Goal: Transaction & Acquisition: Book appointment/travel/reservation

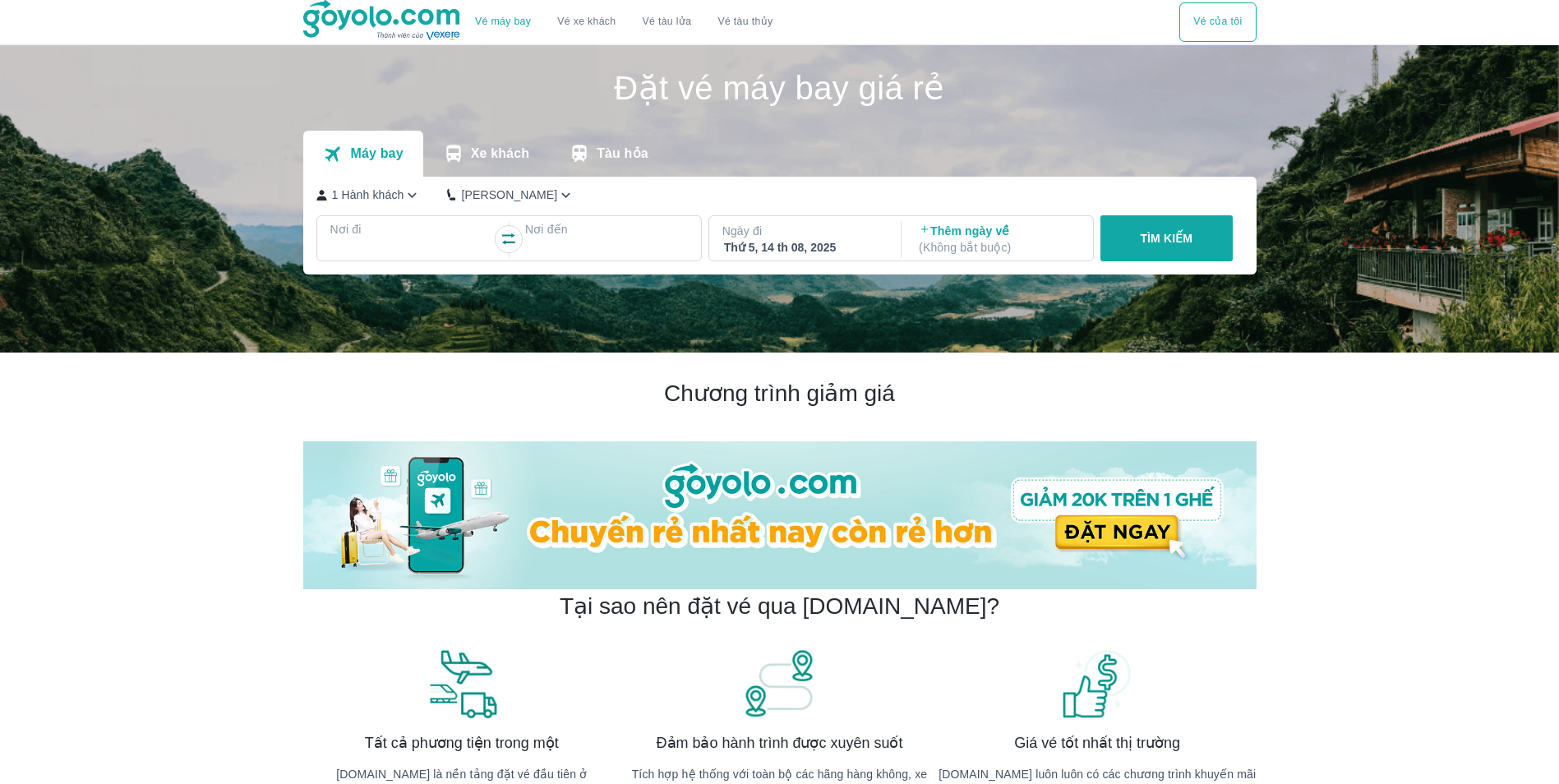
click at [422, 240] on div at bounding box center [411, 249] width 163 height 23
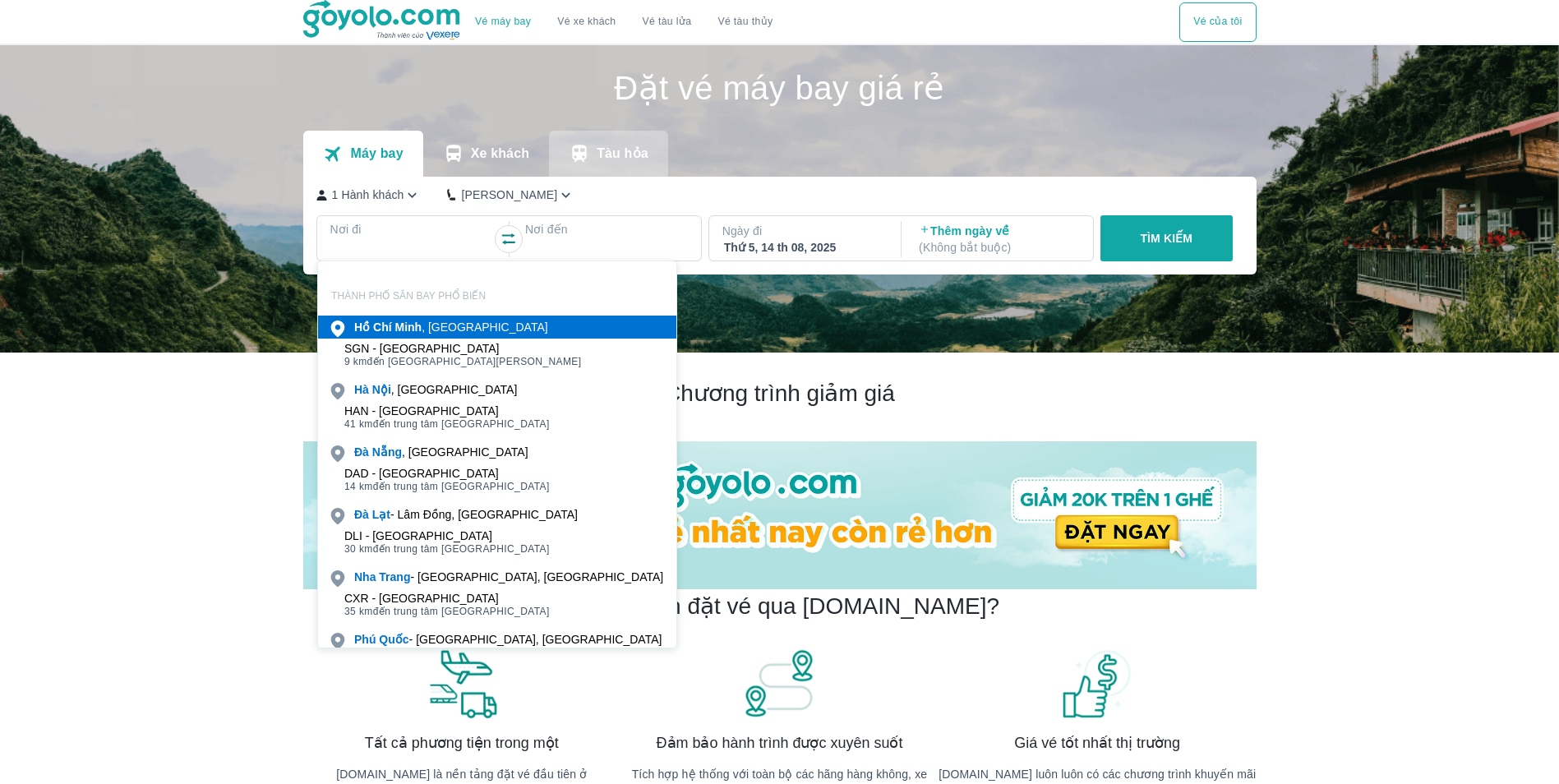
click at [599, 158] on p "Tàu hỏa" at bounding box center [622, 154] width 52 height 16
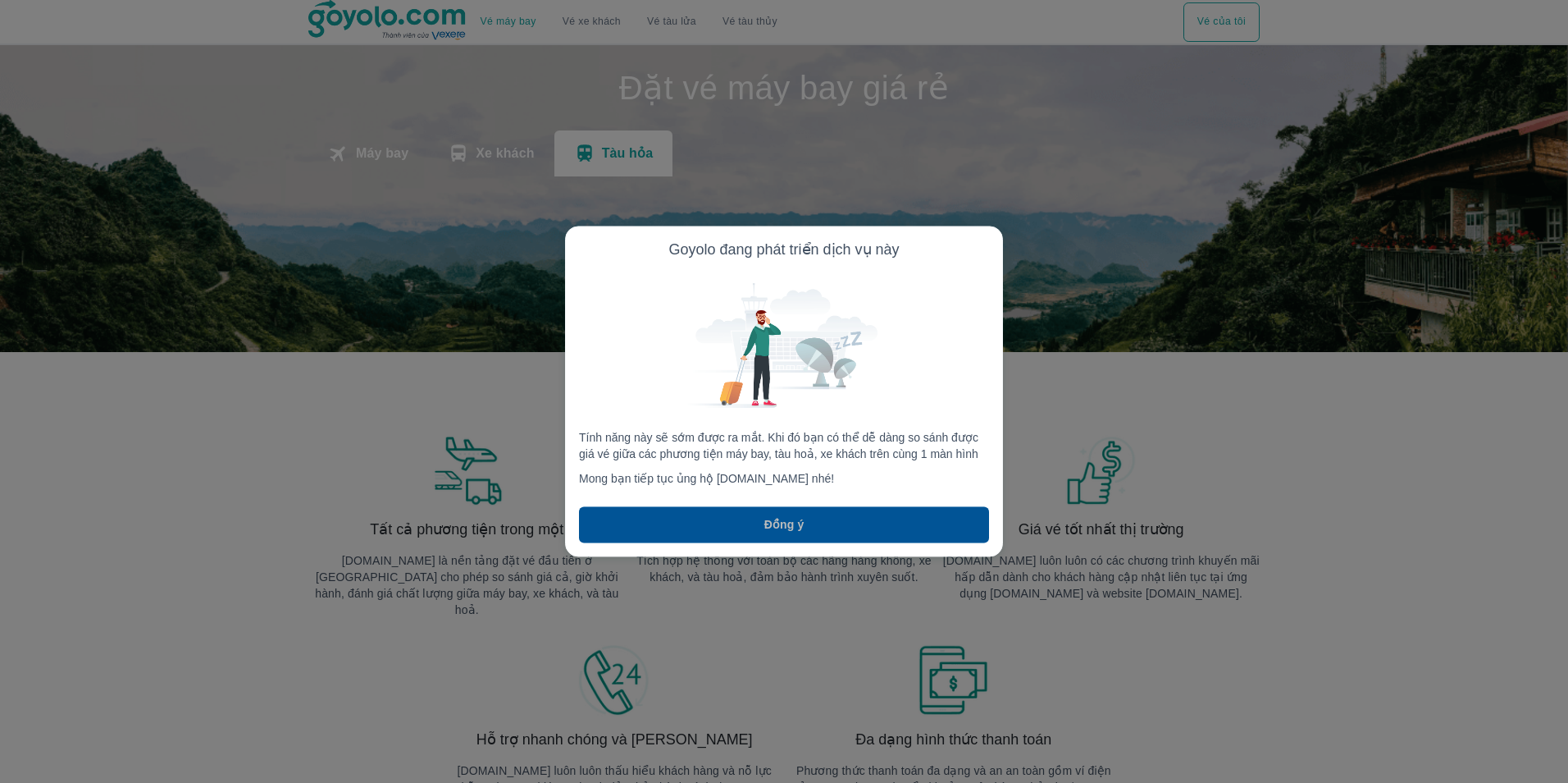
click at [803, 513] on button "Đồng ý" at bounding box center [784, 526] width 410 height 36
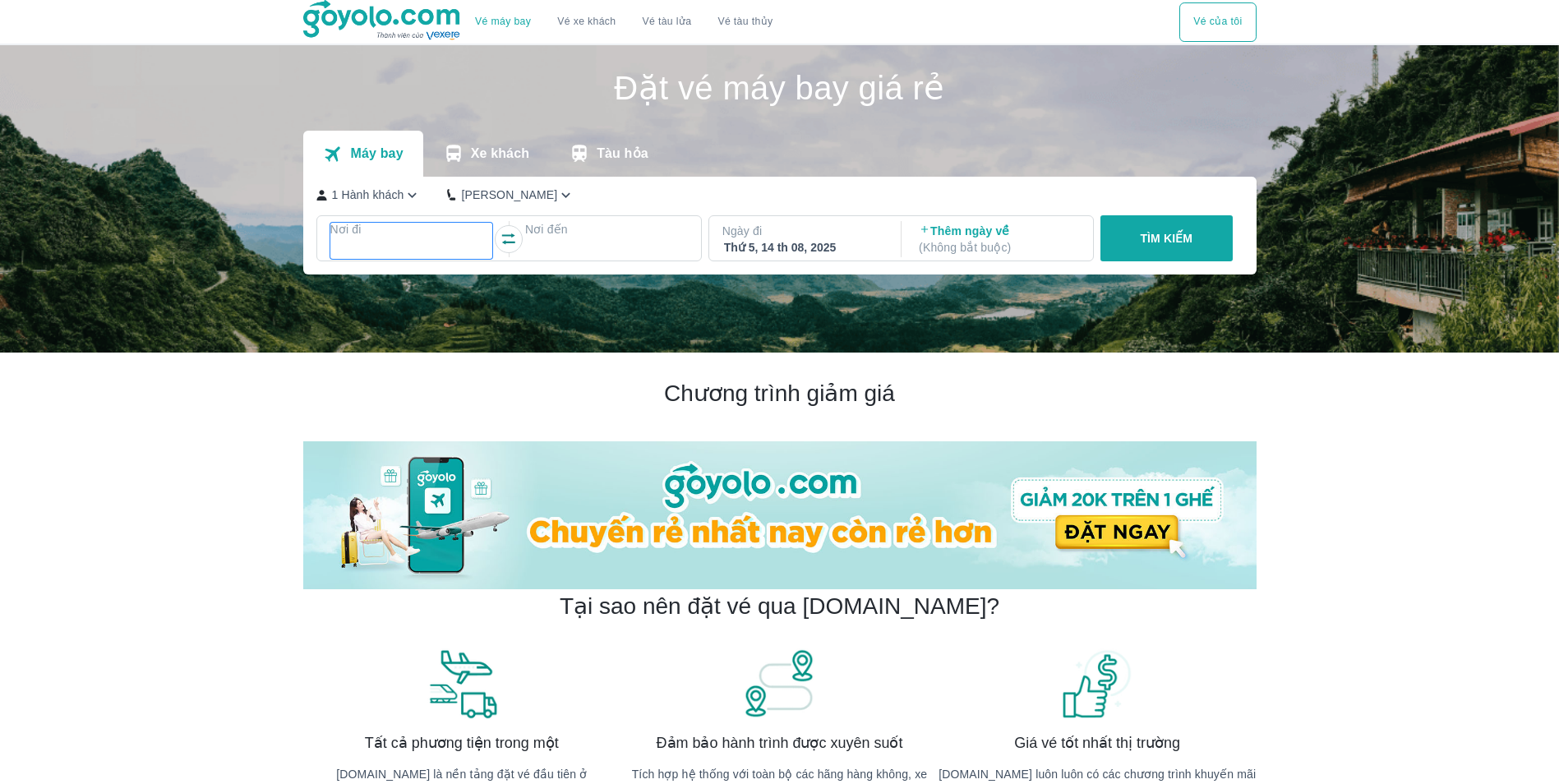
click at [394, 228] on p "Nơi đi" at bounding box center [411, 229] width 163 height 16
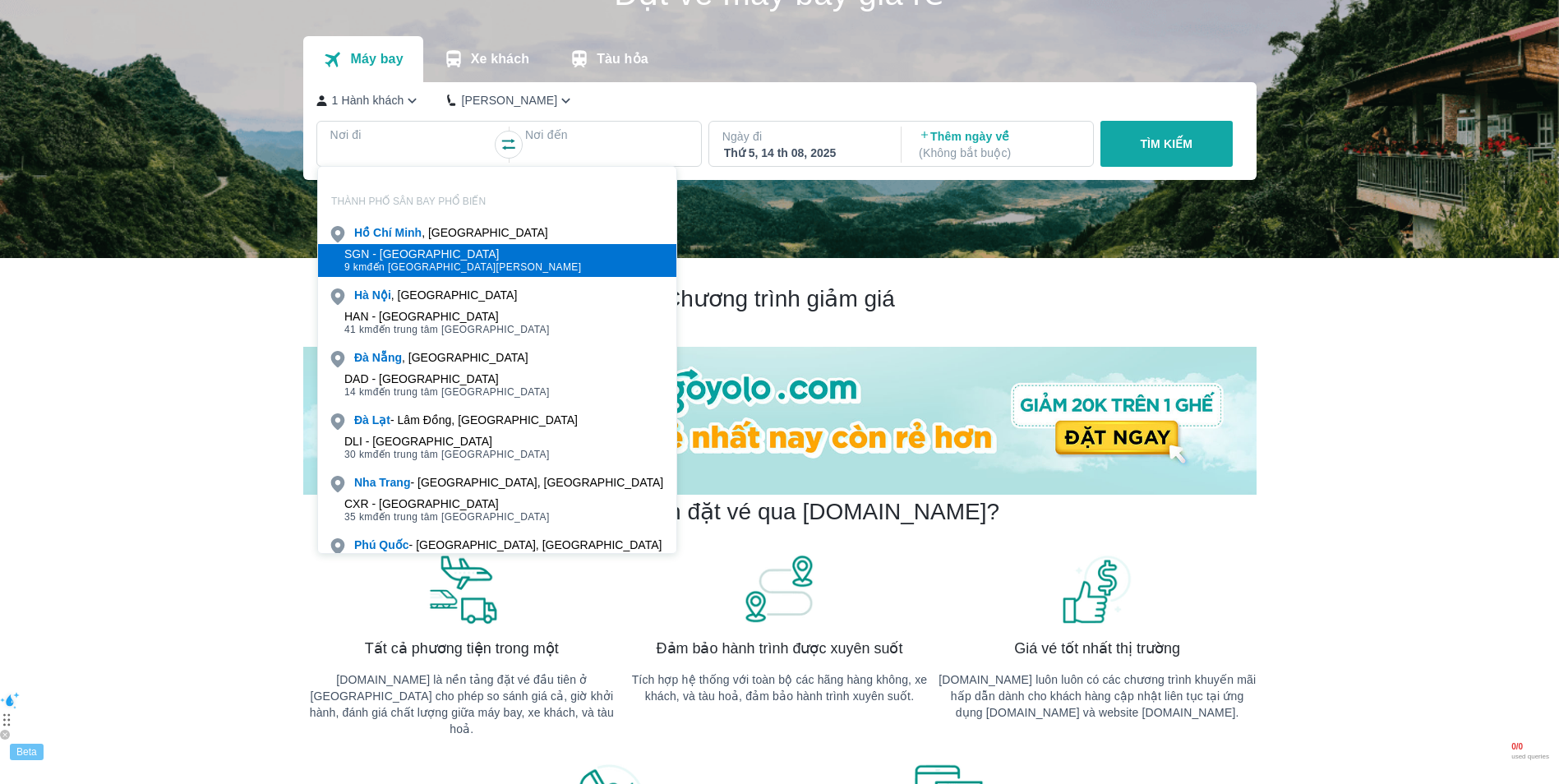
click at [466, 248] on div "SGN - [GEOGRAPHIC_DATA]" at bounding box center [463, 254] width 238 height 14
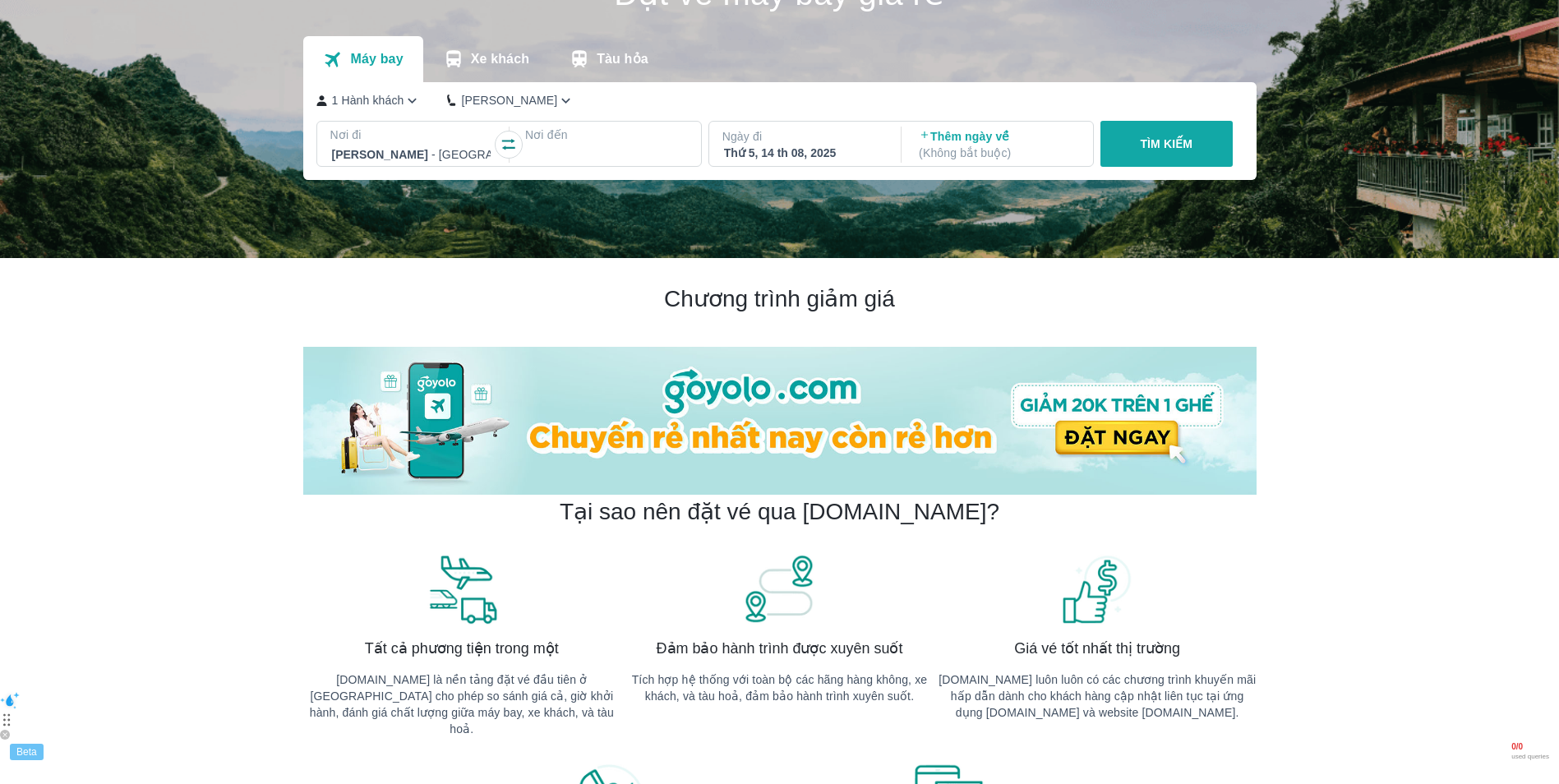
click at [567, 163] on div at bounding box center [606, 155] width 159 height 20
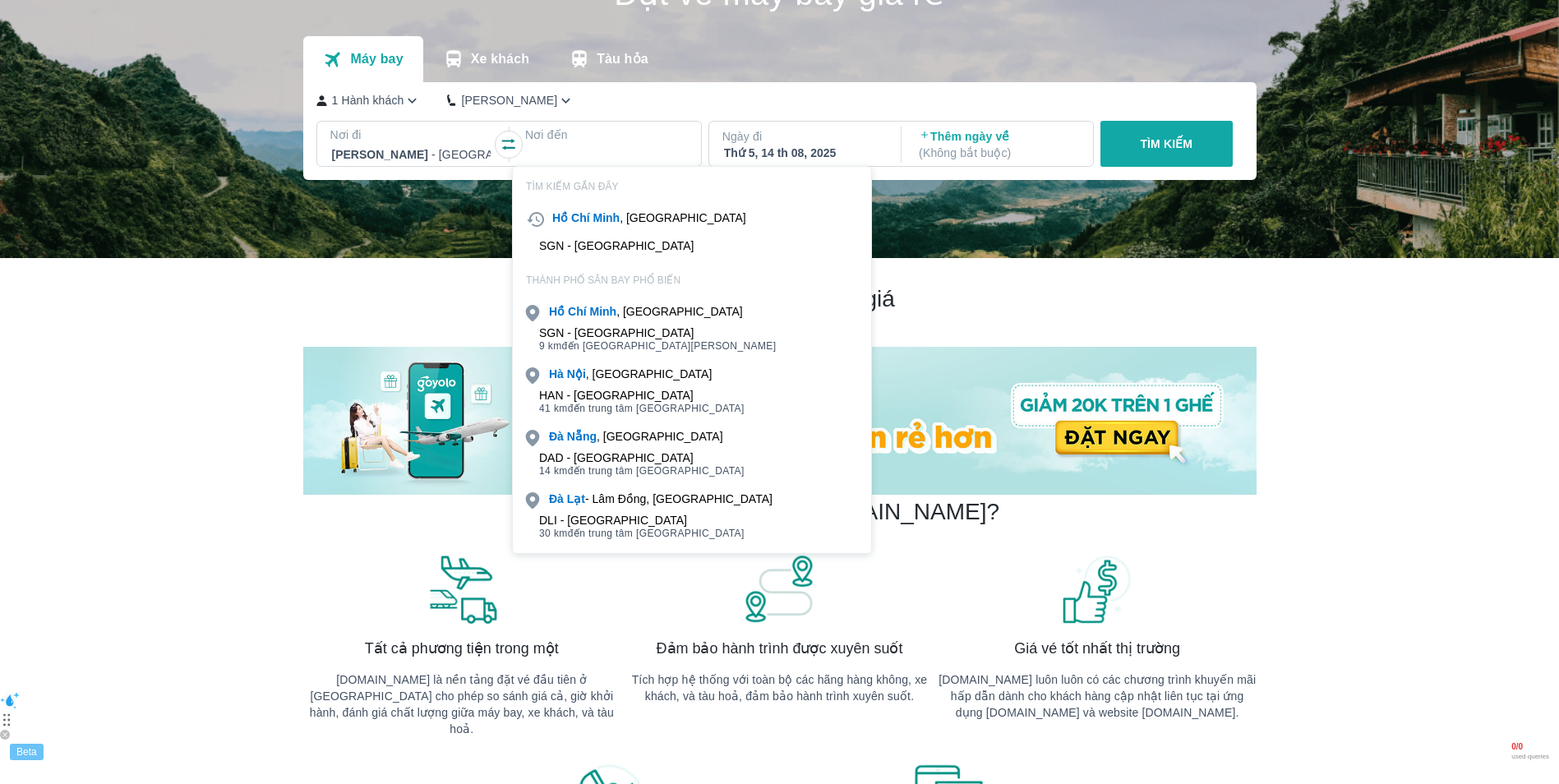
click at [647, 383] on div "[GEOGRAPHIC_DATA] , [GEOGRAPHIC_DATA]" at bounding box center [692, 373] width 358 height 23
click at [649, 393] on div "HAN - [GEOGRAPHIC_DATA]" at bounding box center [641, 395] width 205 height 14
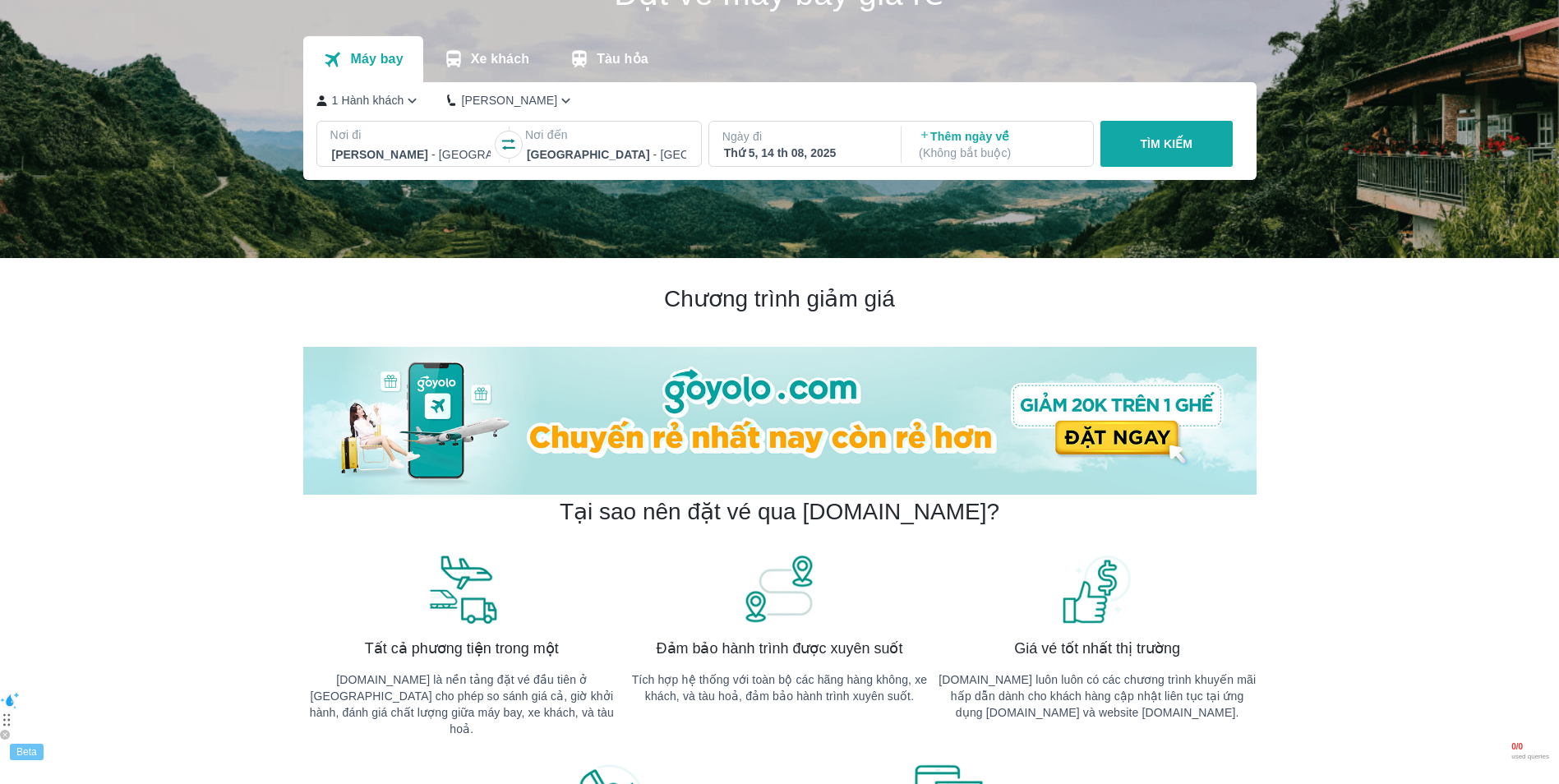
click at [817, 146] on div "Thứ 5, 14 th 08, 2025" at bounding box center [804, 153] width 159 height 16
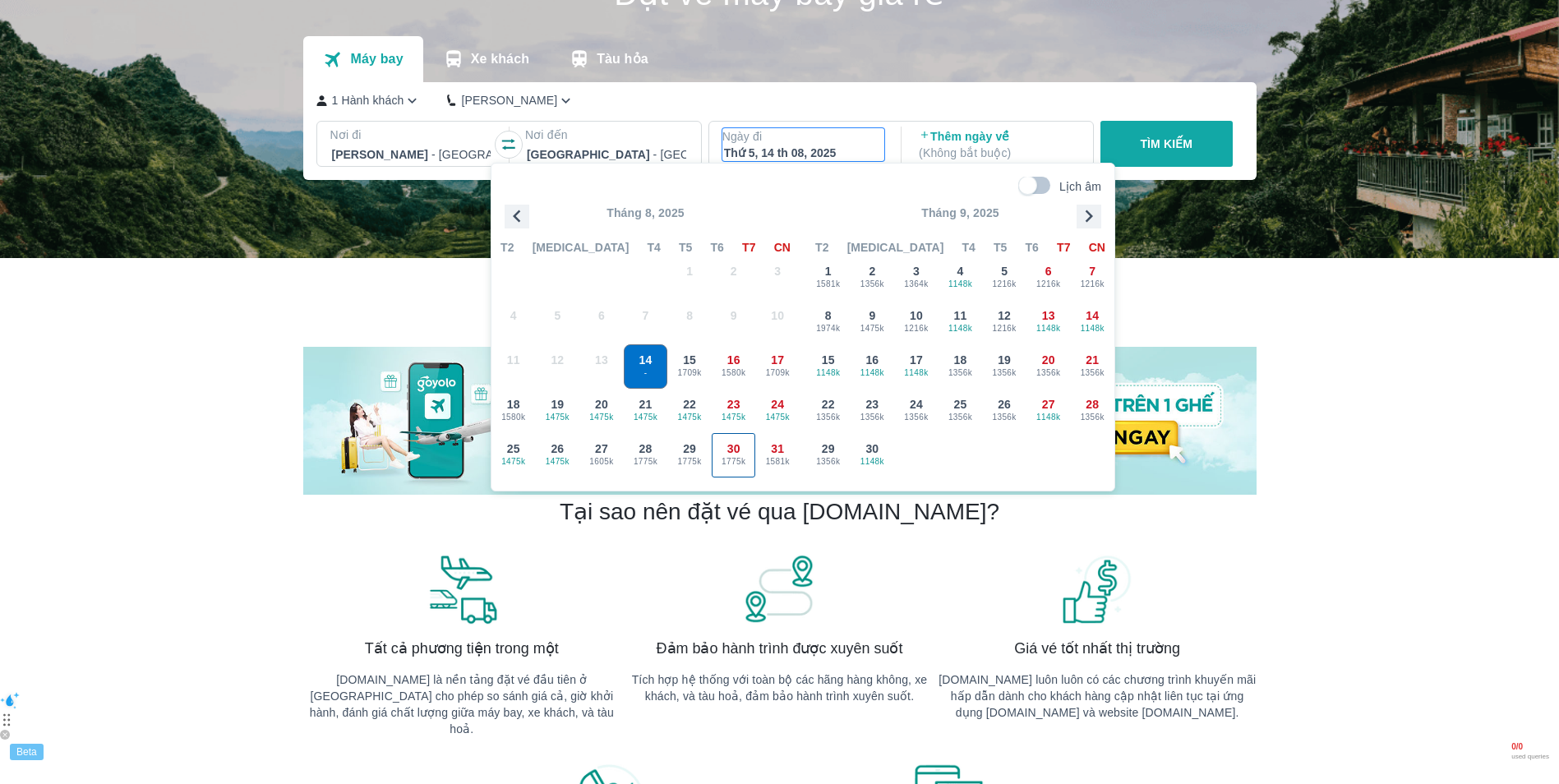
click at [730, 447] on span "30" at bounding box center [733, 449] width 14 height 16
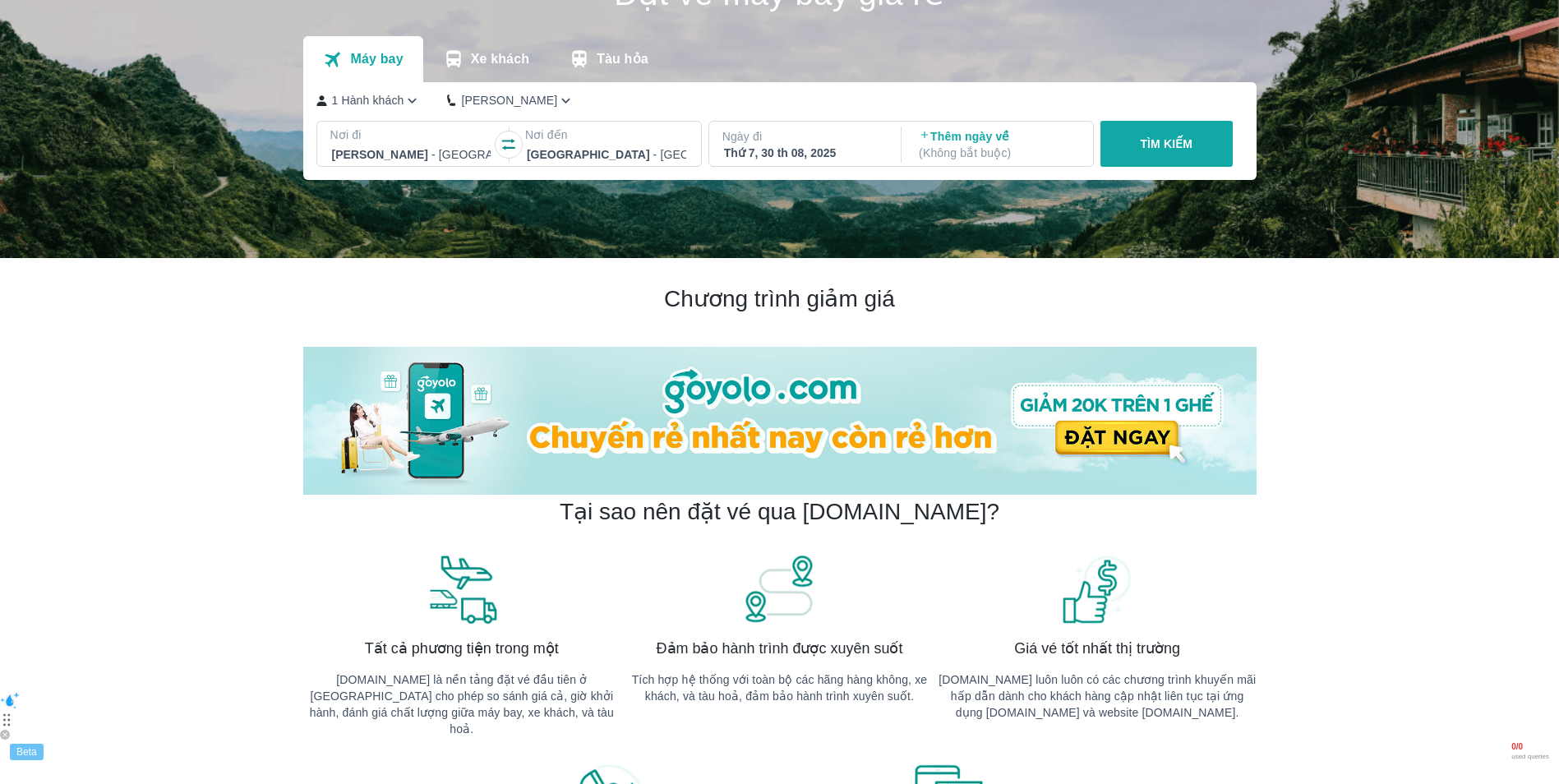
click at [1023, 148] on p "( Không bắt buộc )" at bounding box center [998, 153] width 159 height 16
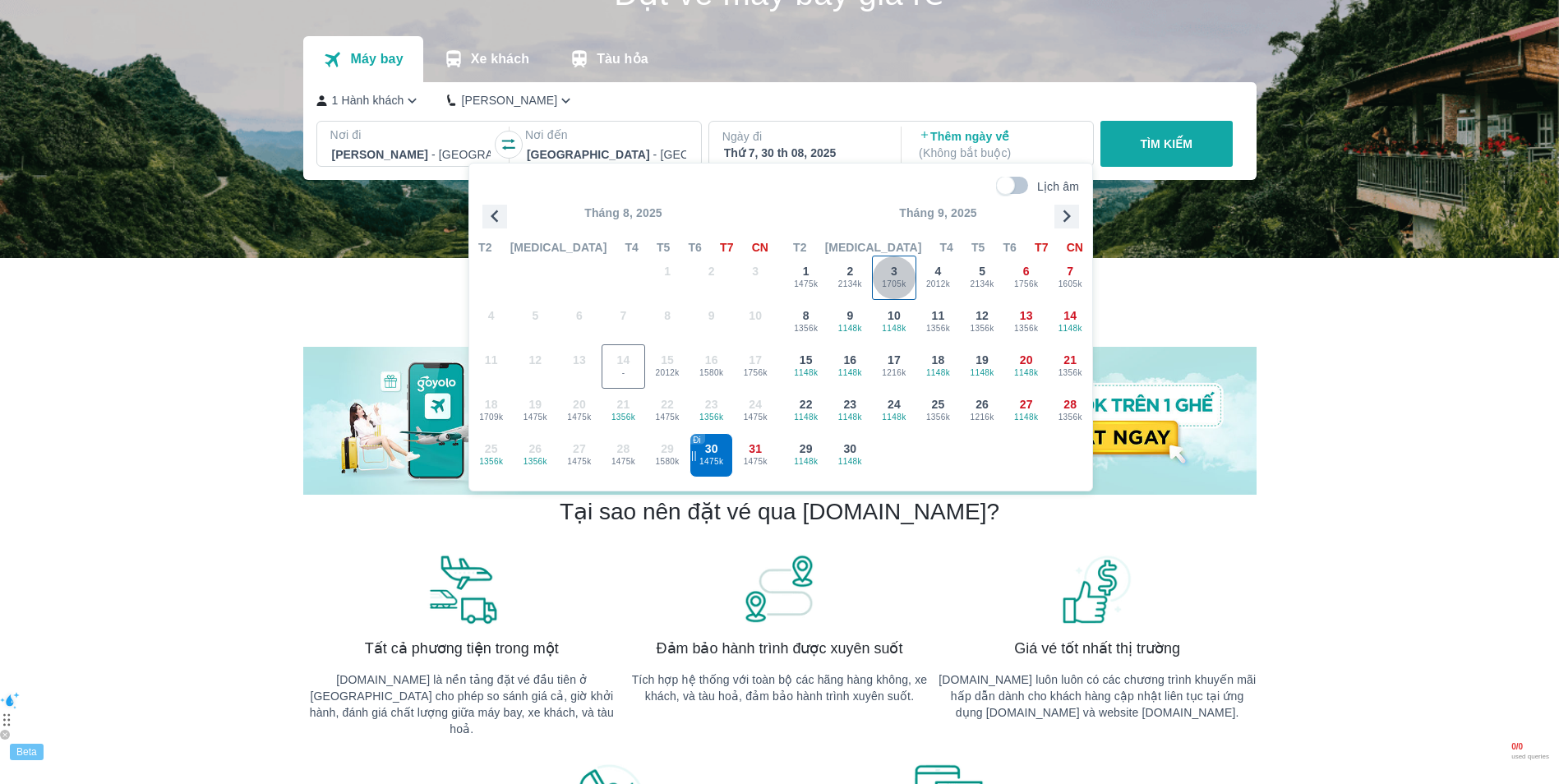
click at [910, 278] on span "1705k" at bounding box center [893, 284] width 43 height 14
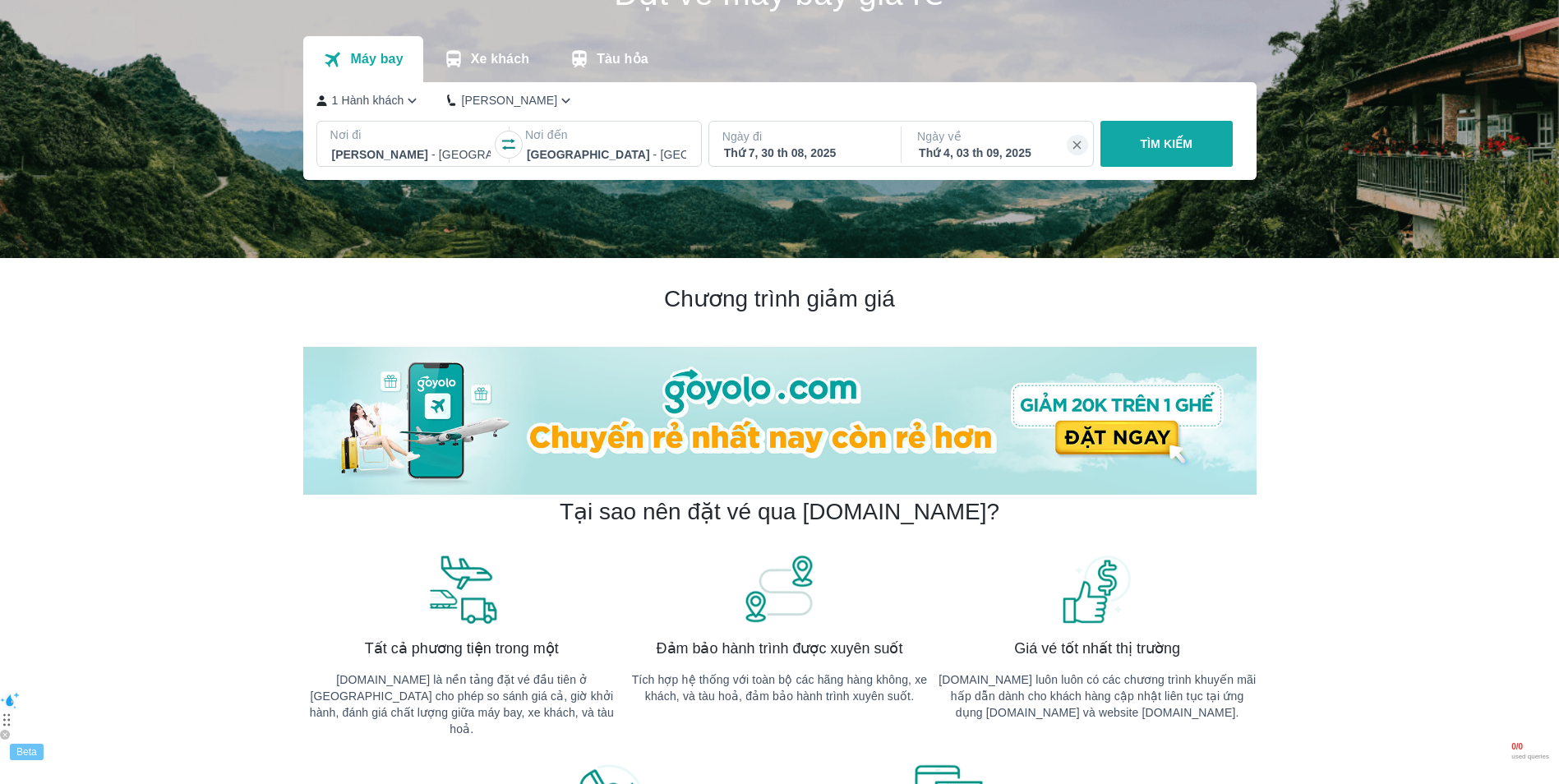
click at [1140, 144] on p "TÌM KIẾM" at bounding box center [1166, 144] width 52 height 16
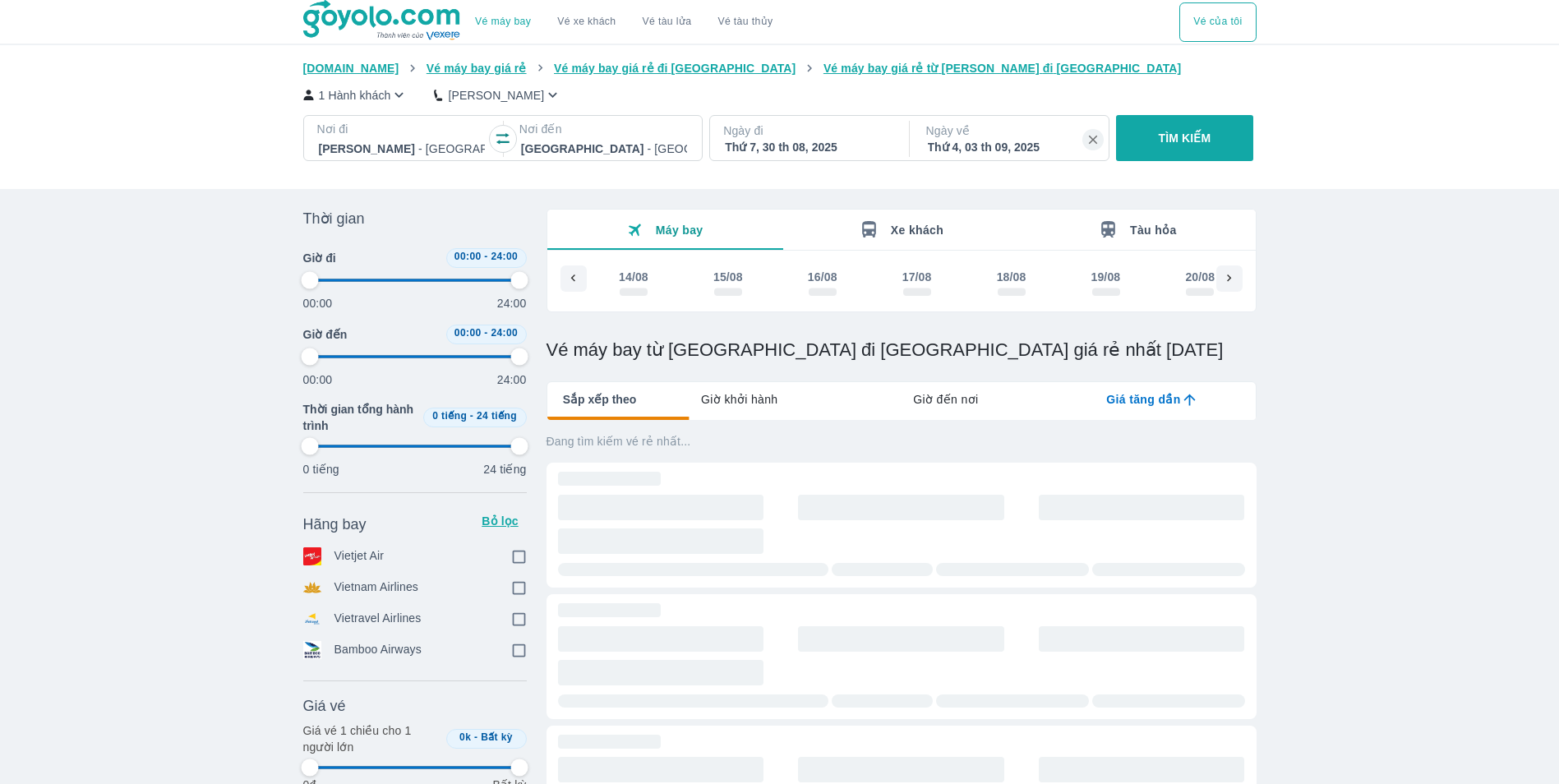
scroll to position [0, 1057]
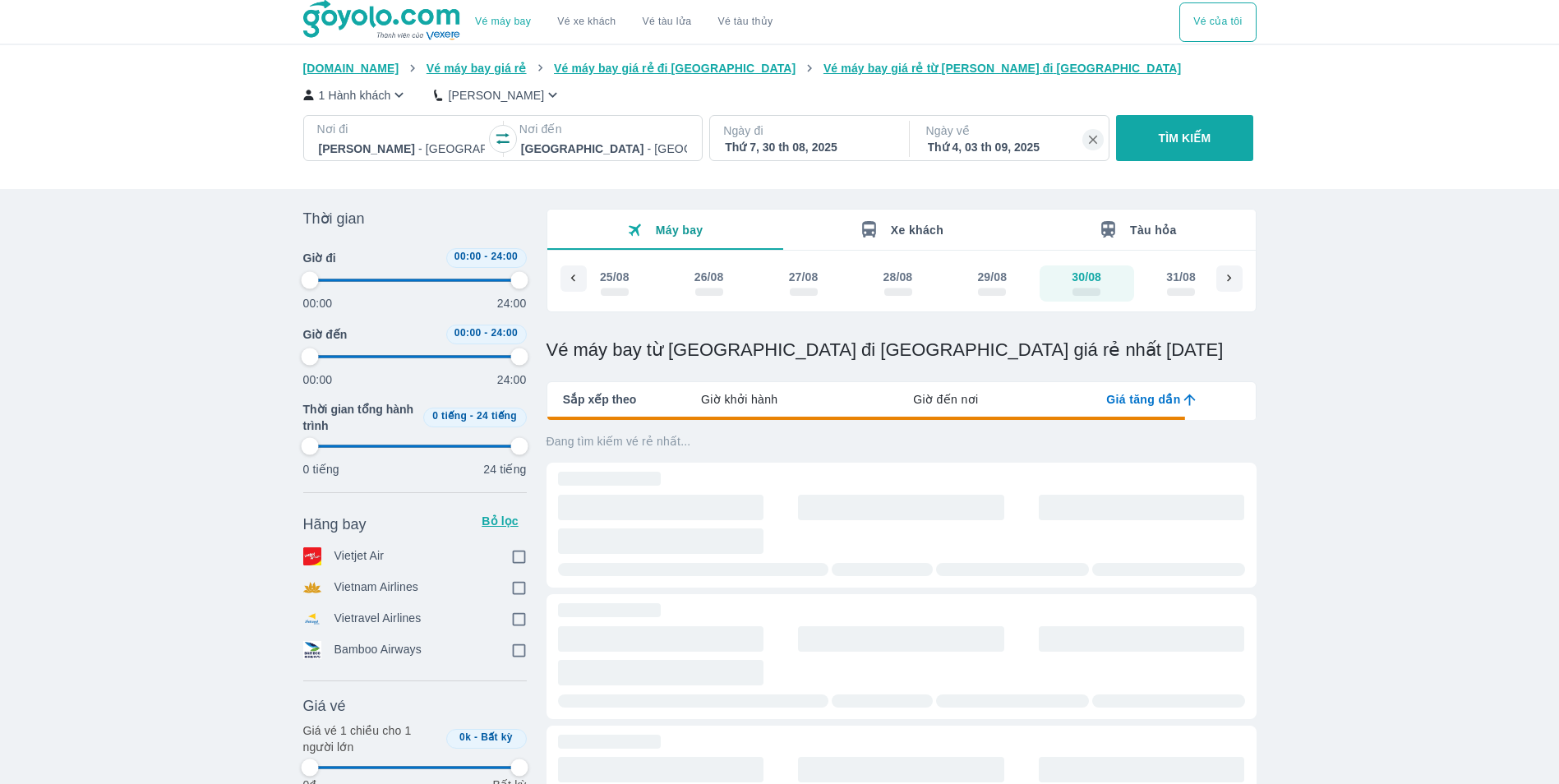
type input "97.9166666666667"
checkbox input "true"
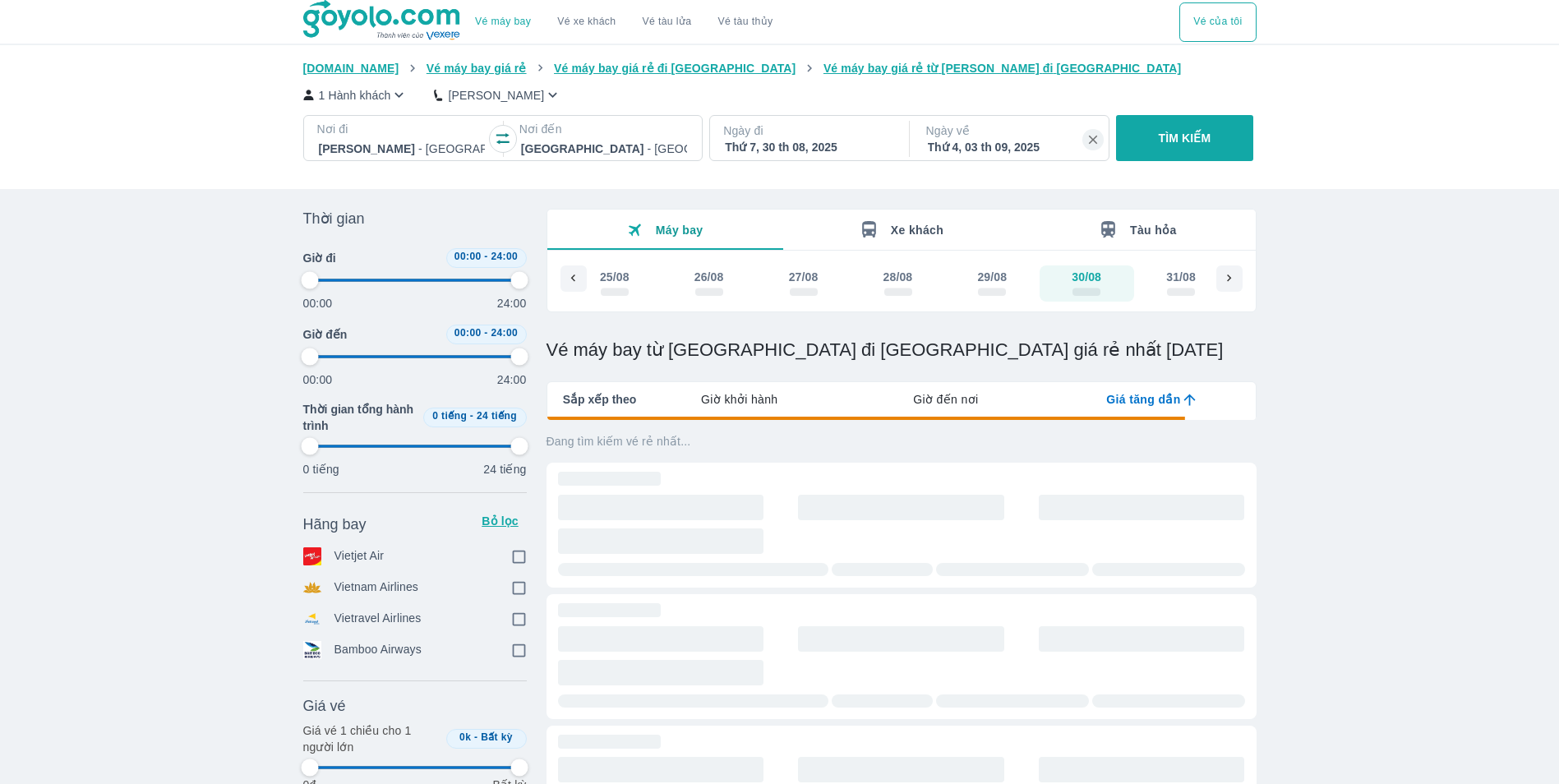
checkbox input "true"
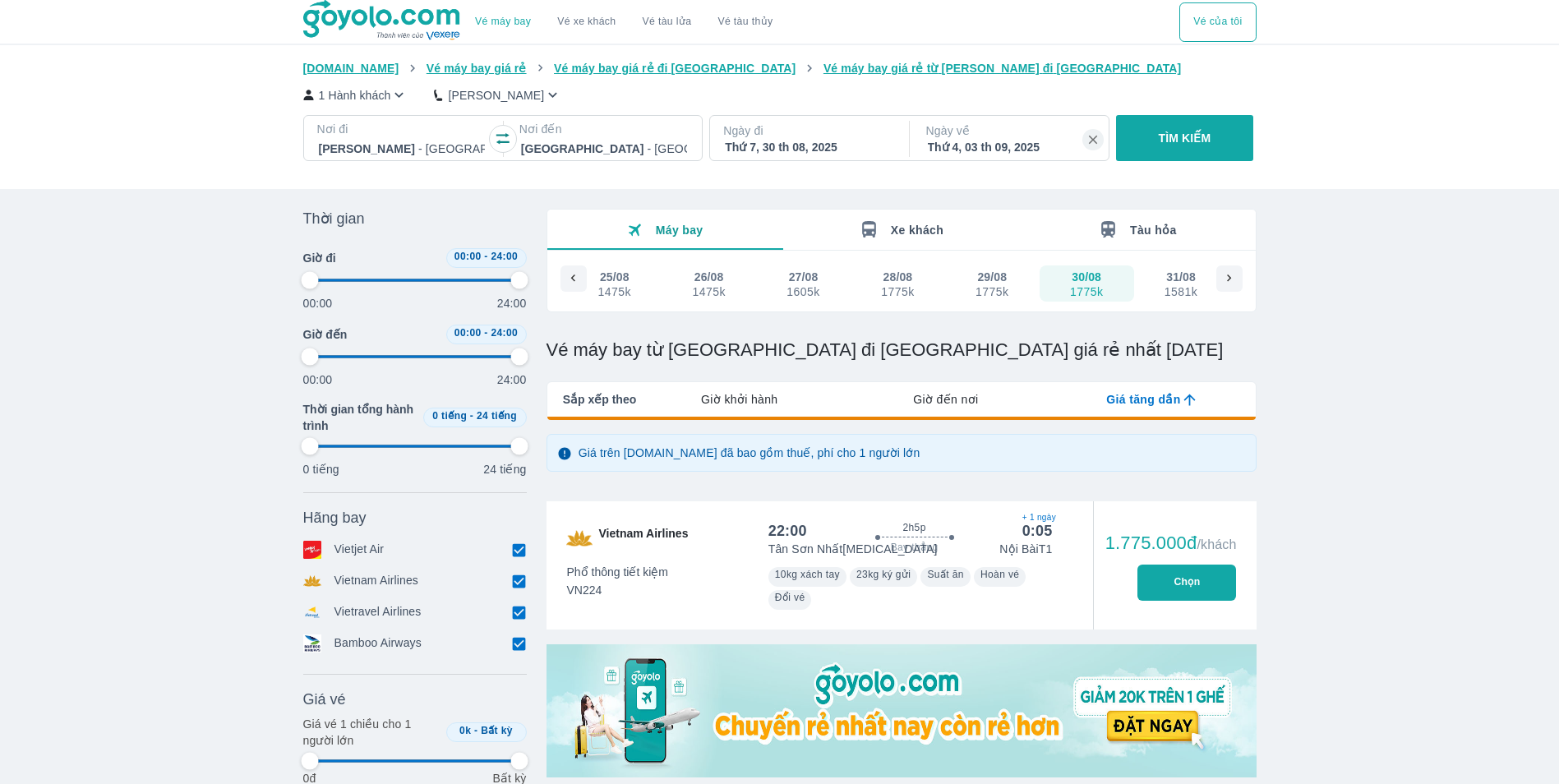
type input "97.9166666666667"
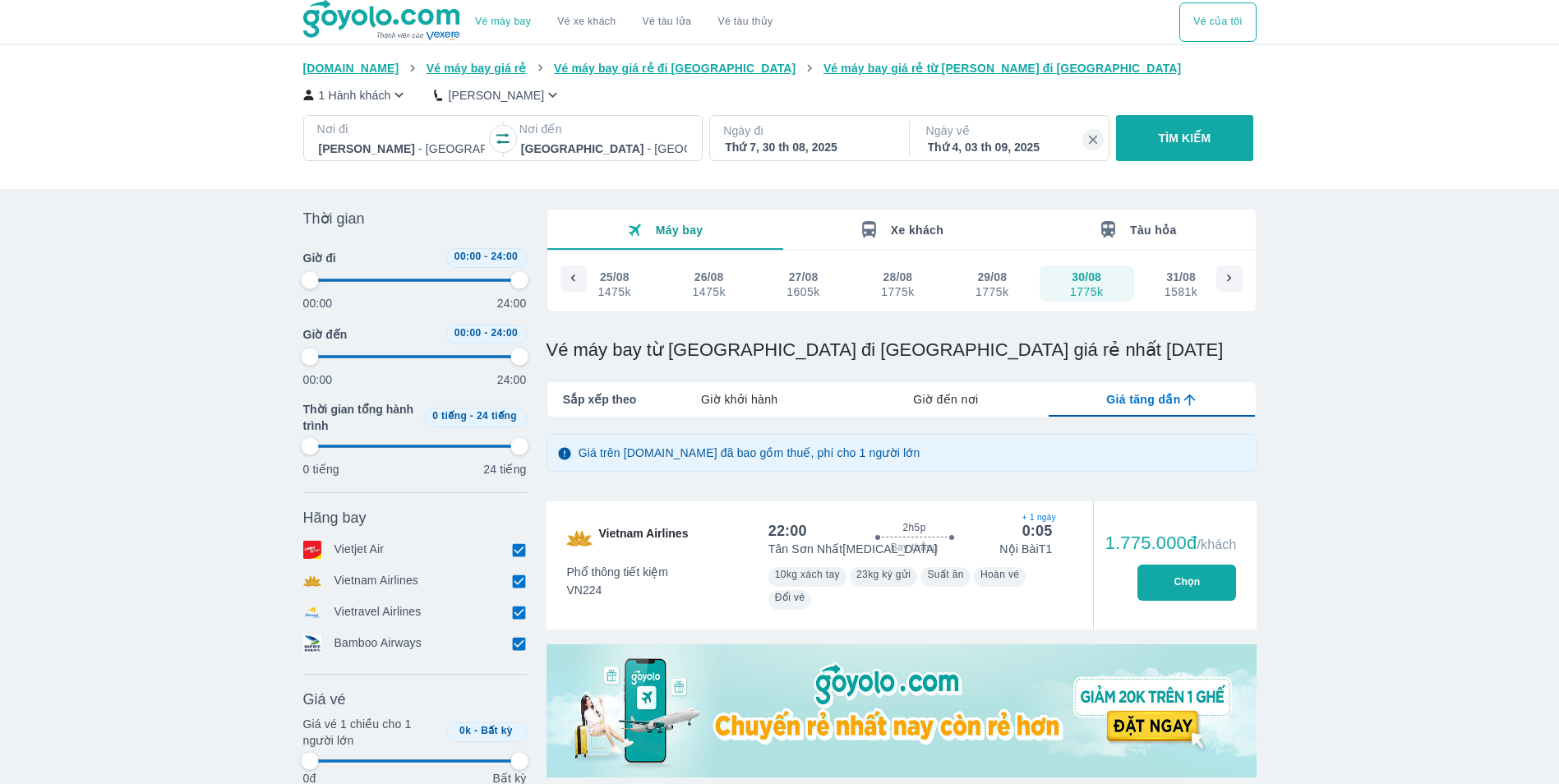
type input "97.9166666666667"
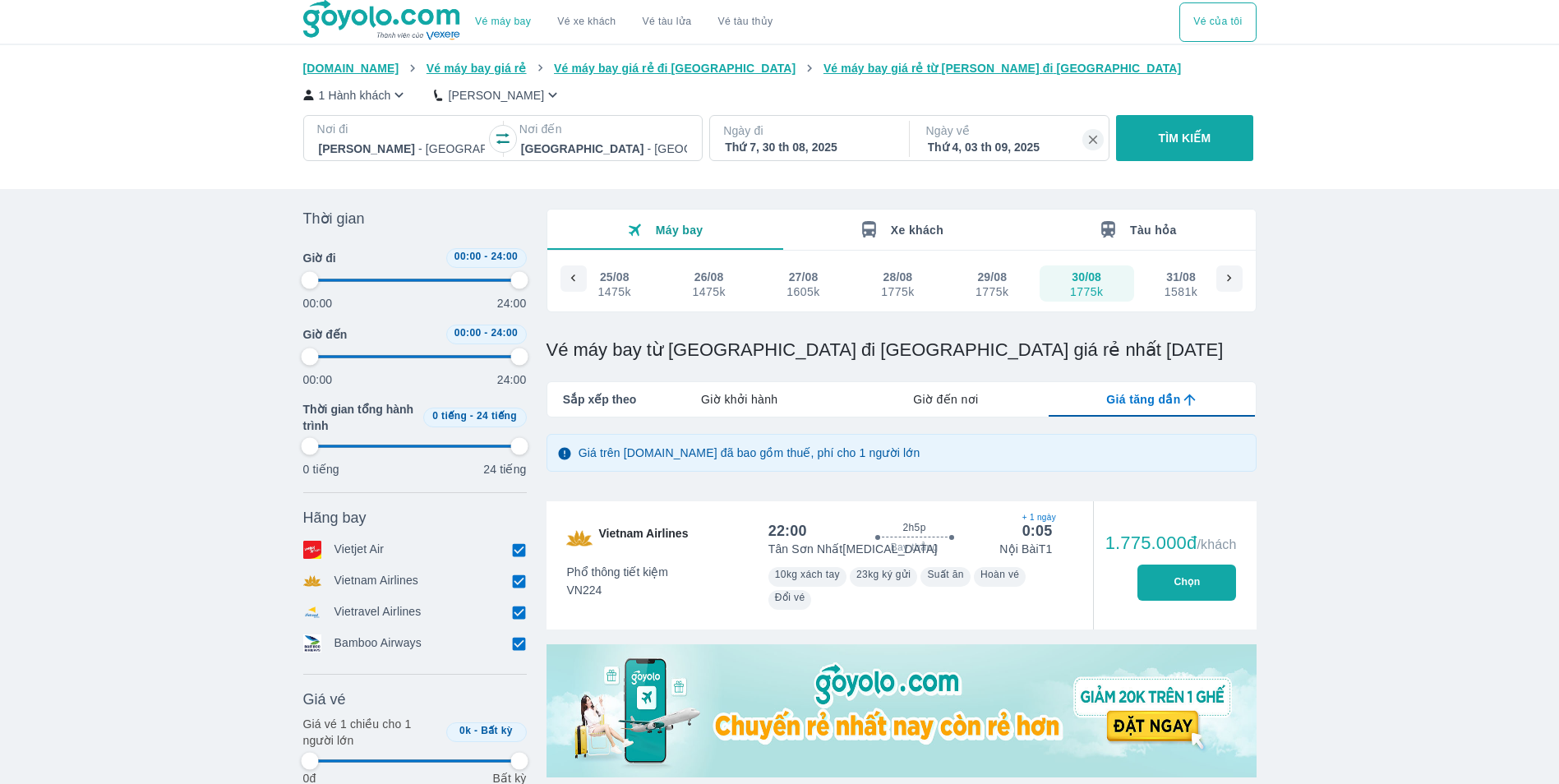
type input "97.9166666666667"
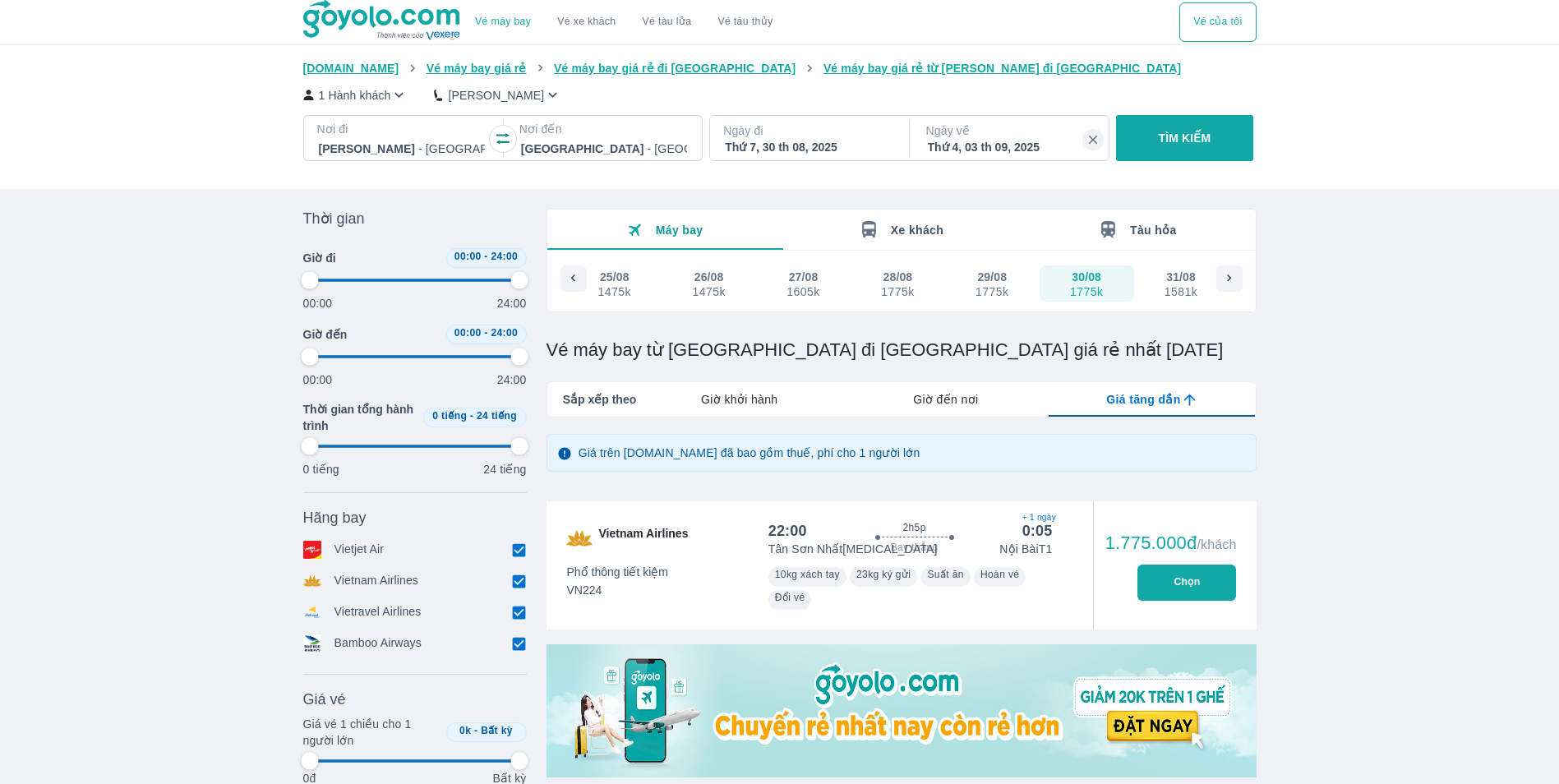
type input "97.9166666666667"
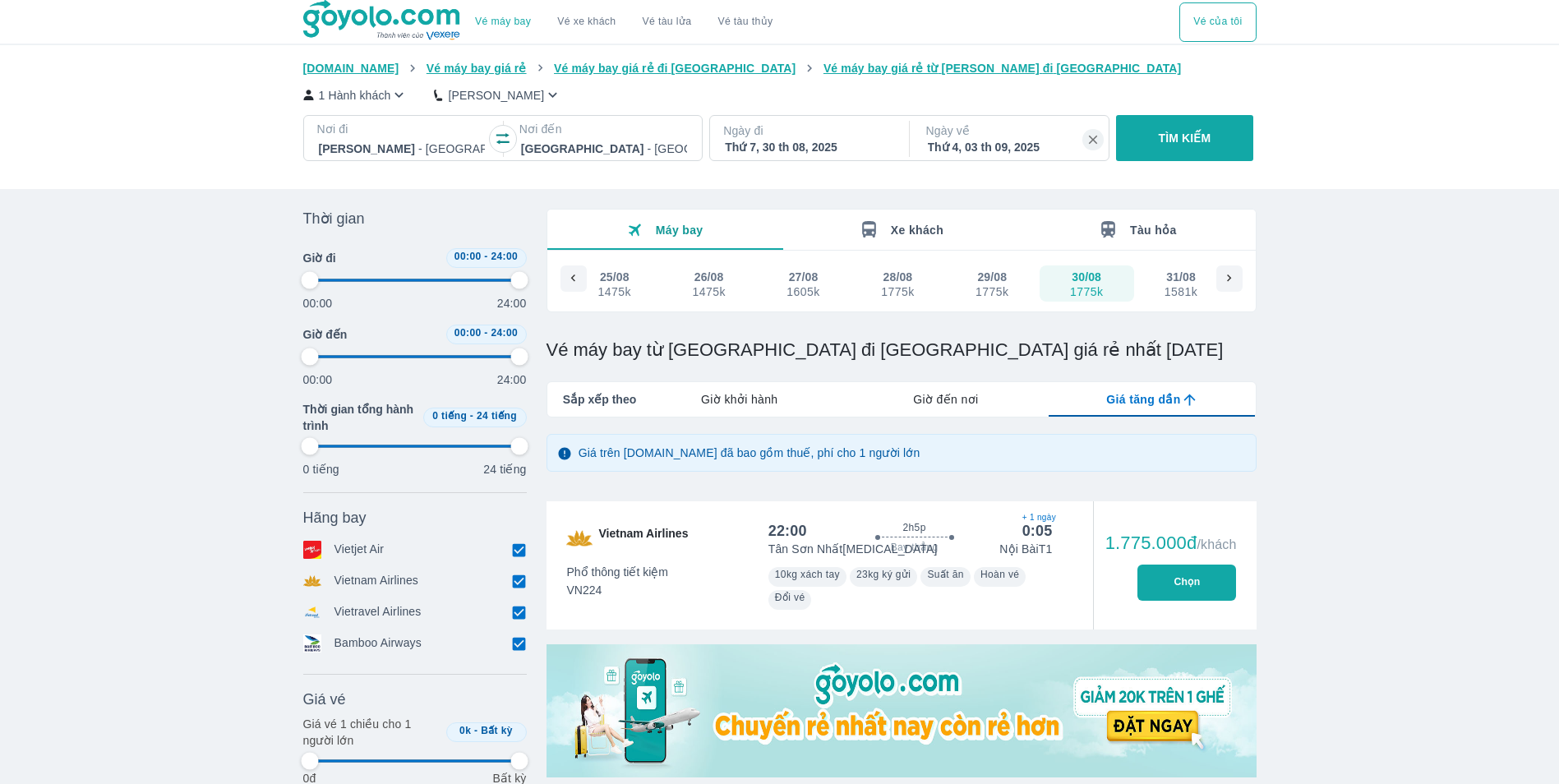
type input "97.9166666666667"
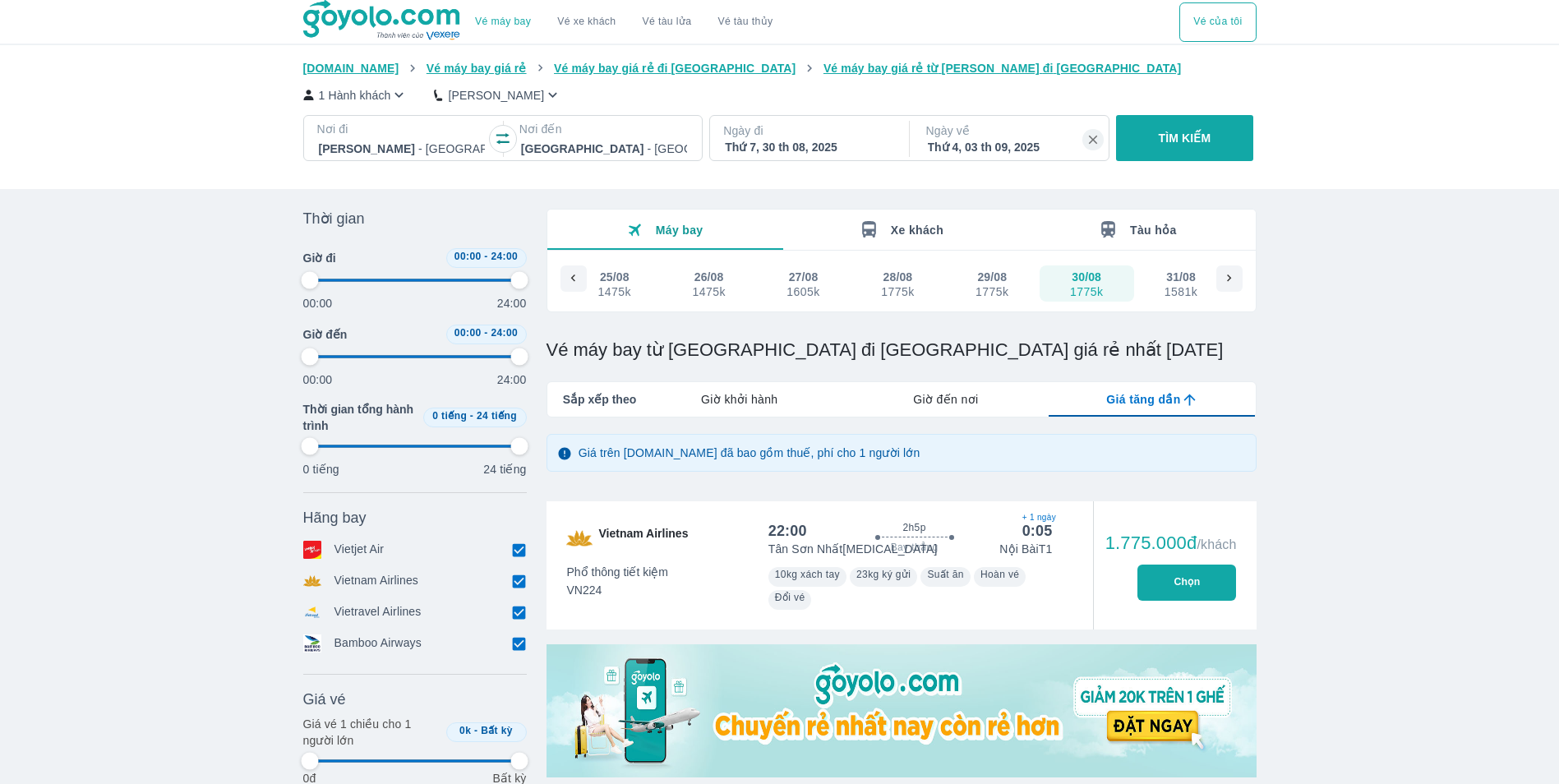
type input "97.9166666666667"
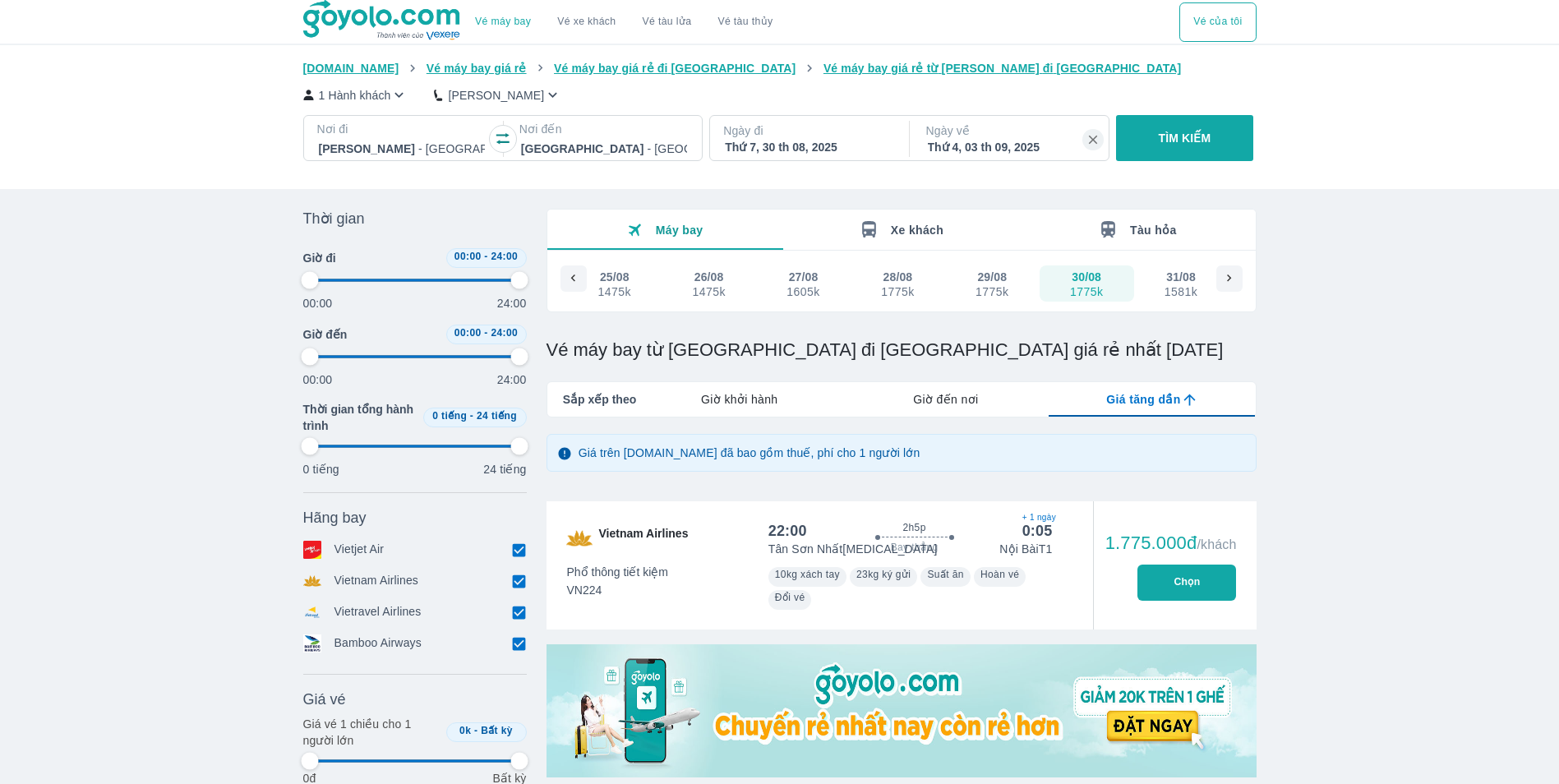
type input "97.9166666666667"
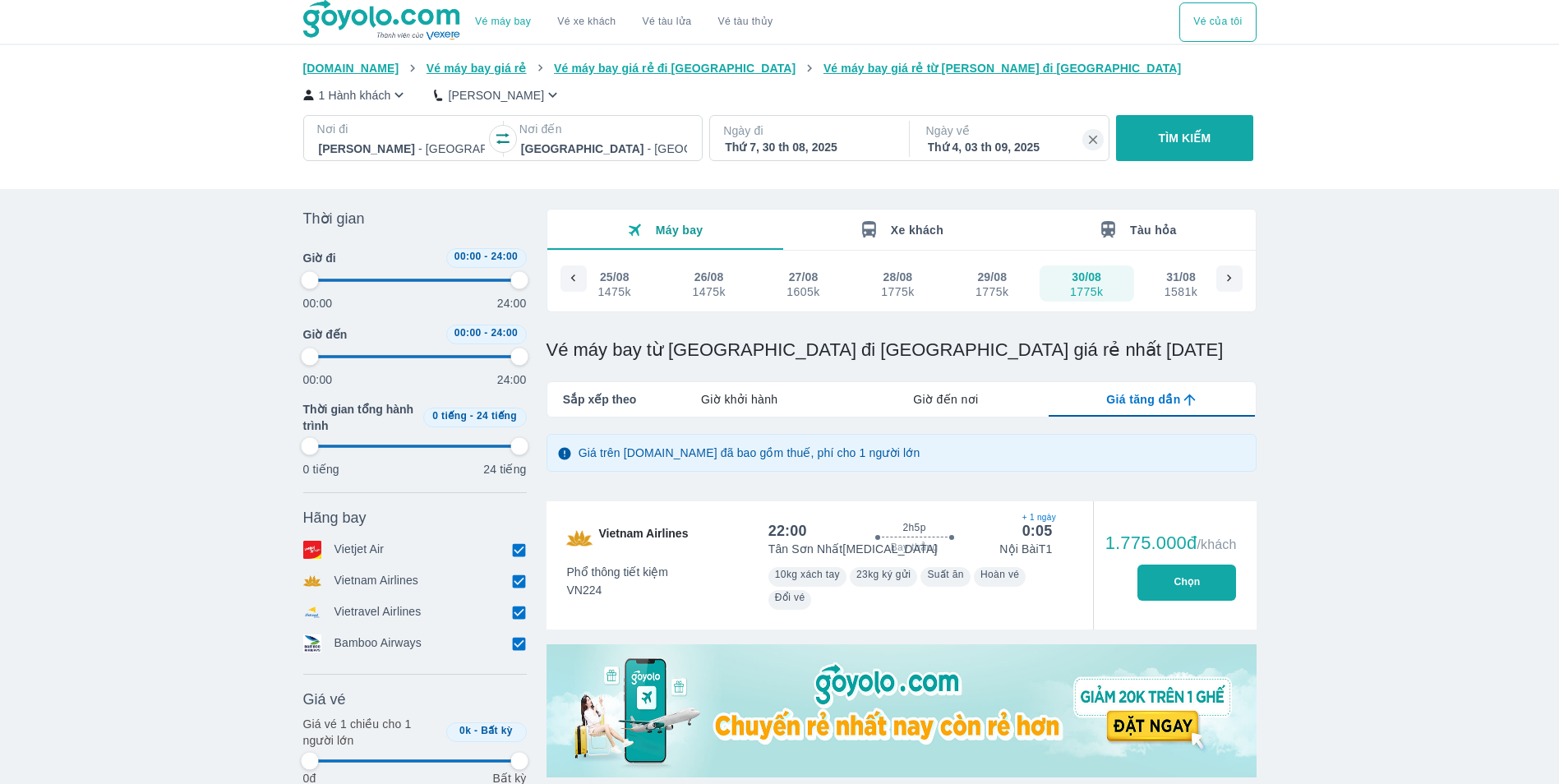
type input "97.9166666666667"
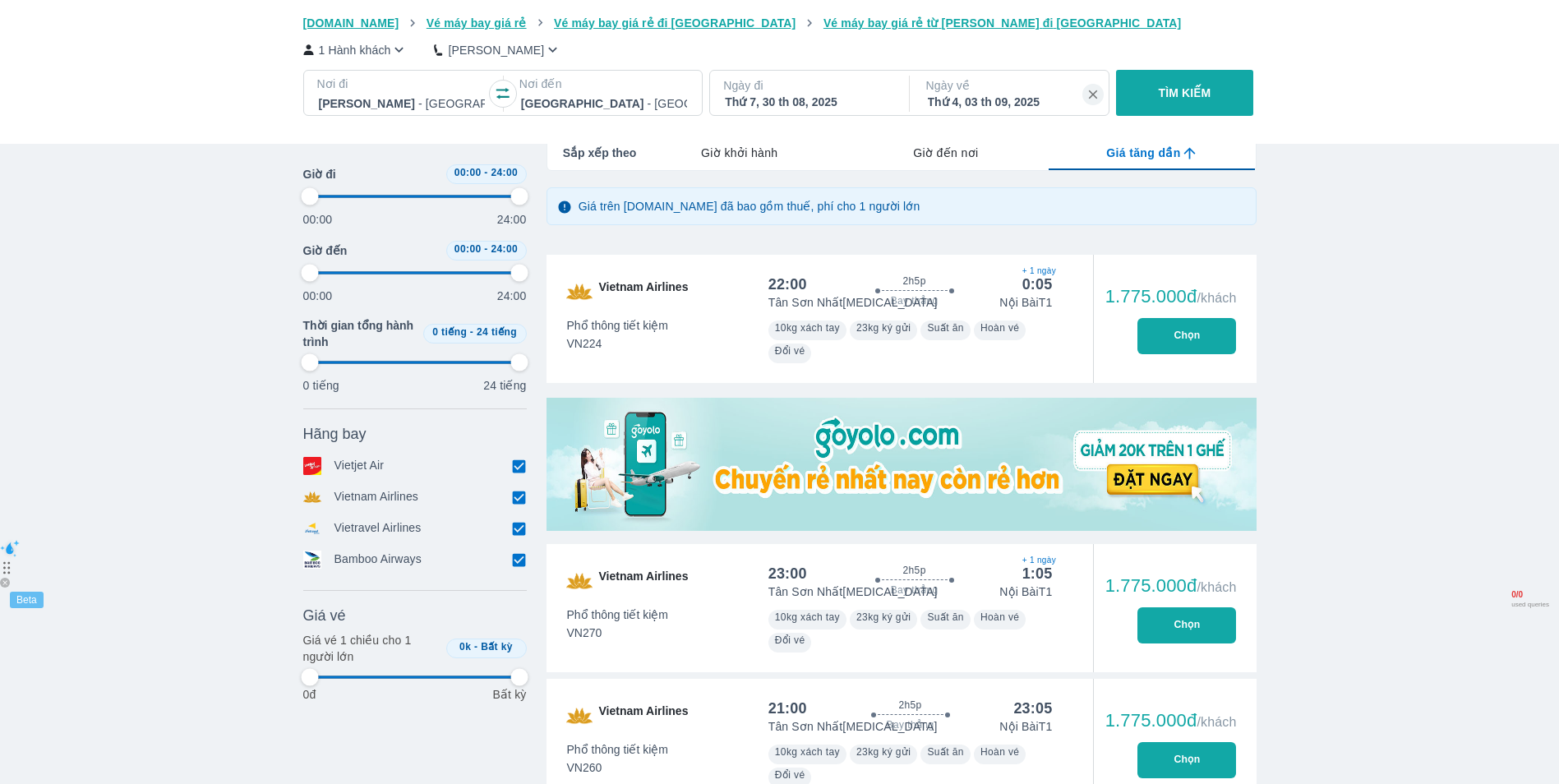
scroll to position [575, 0]
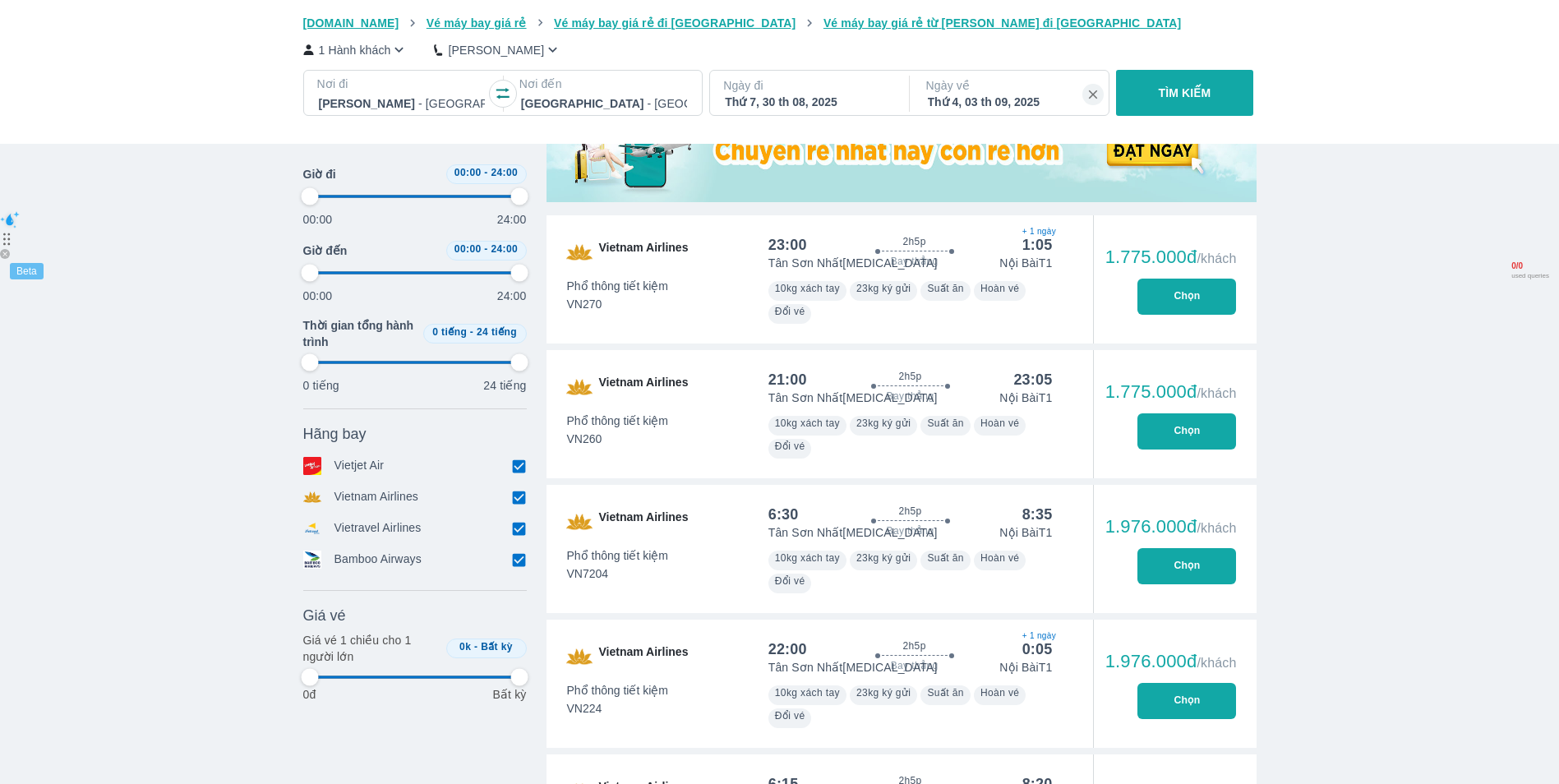
type input "97.9166666666667"
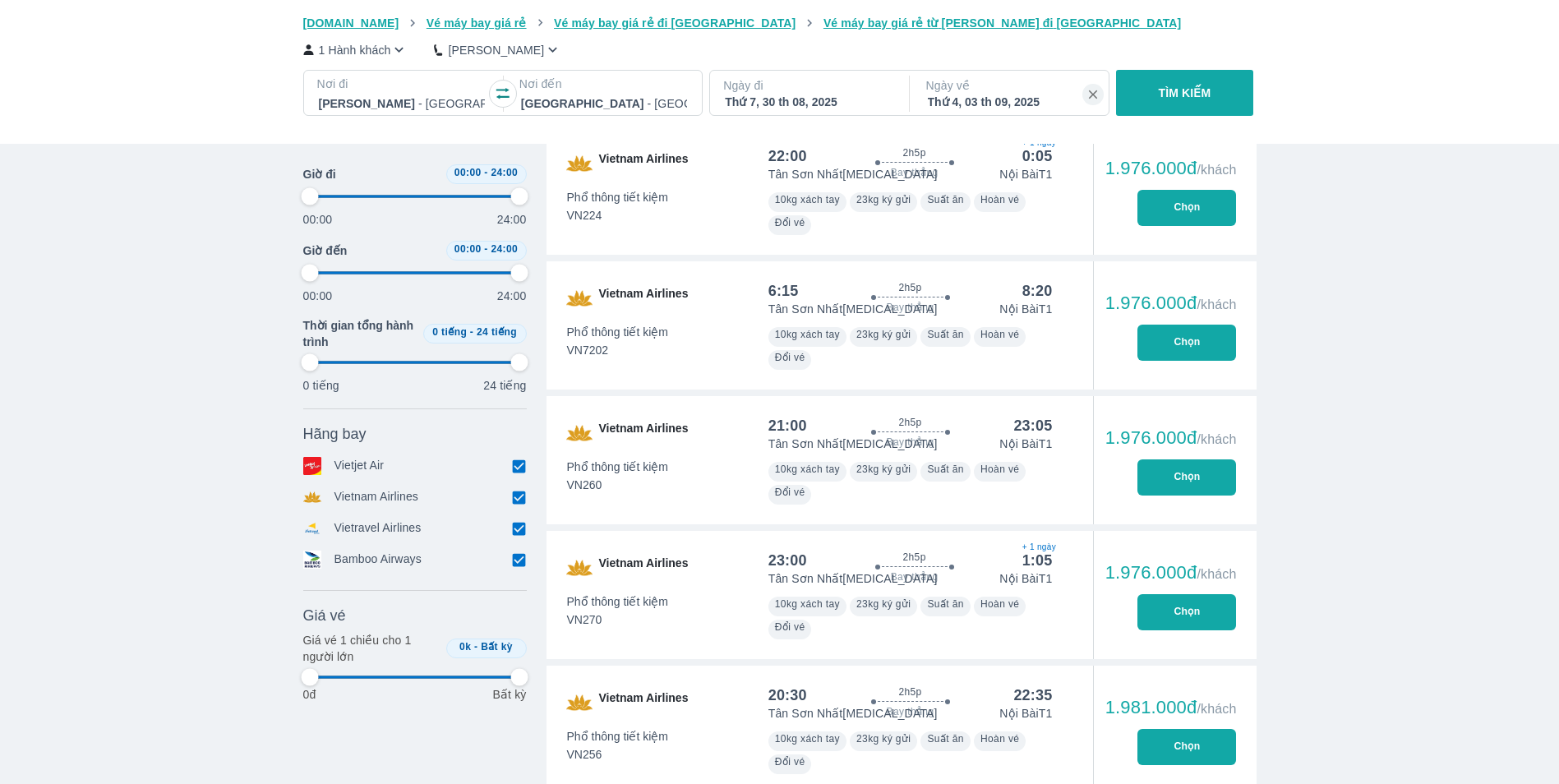
type input "97.9166666666667"
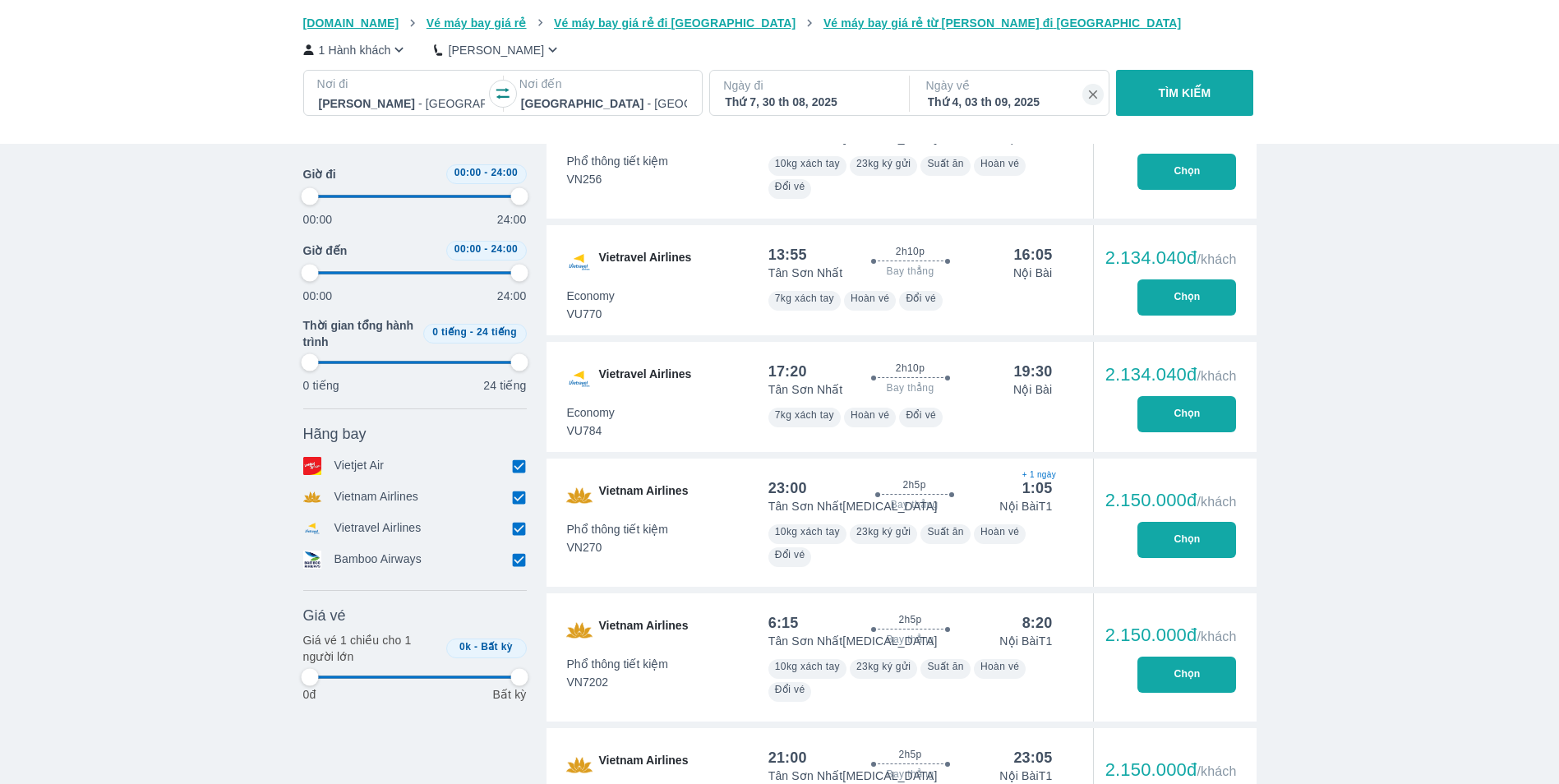
type input "97.9166666666667"
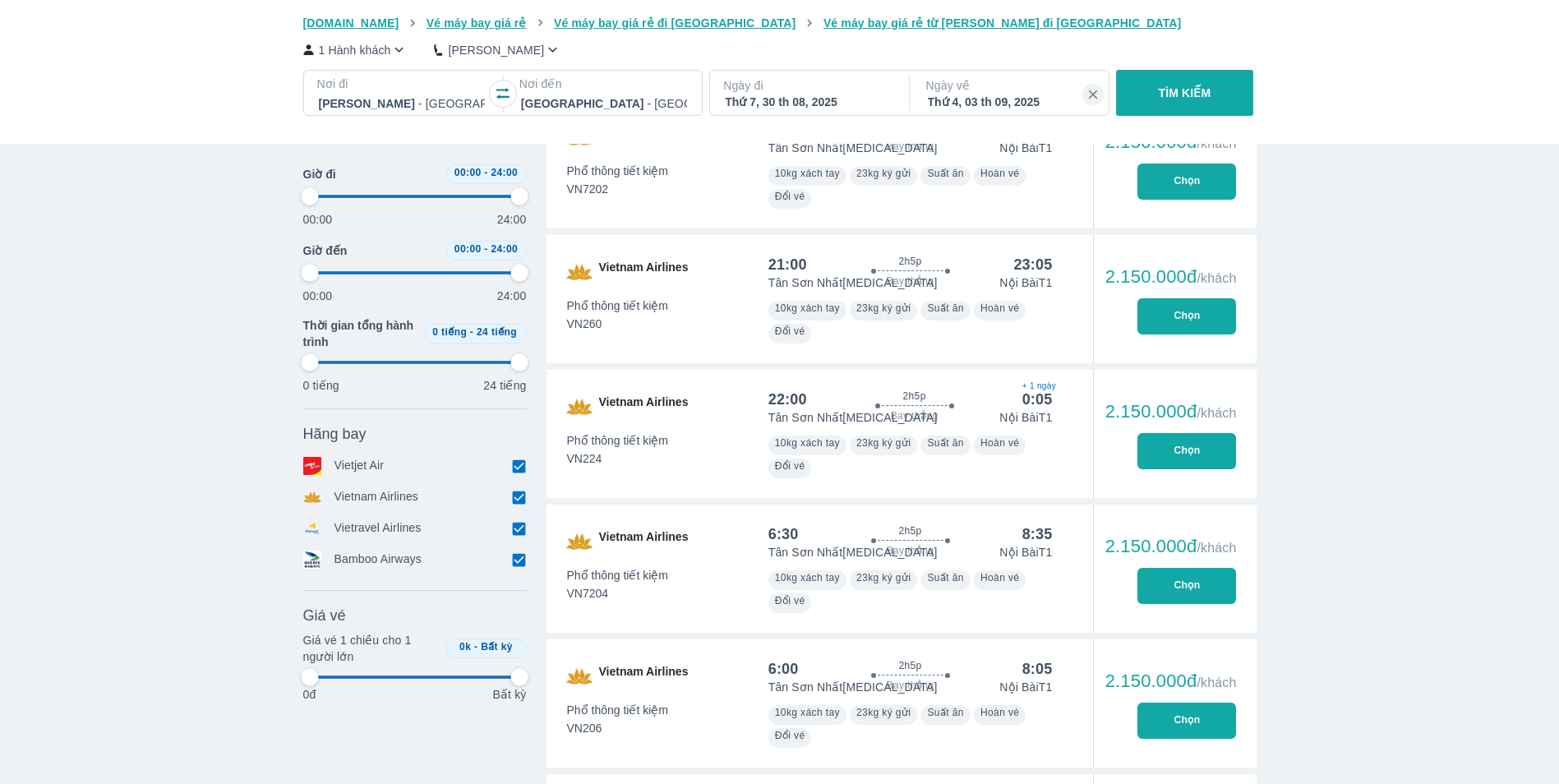
type input "97.9166666666667"
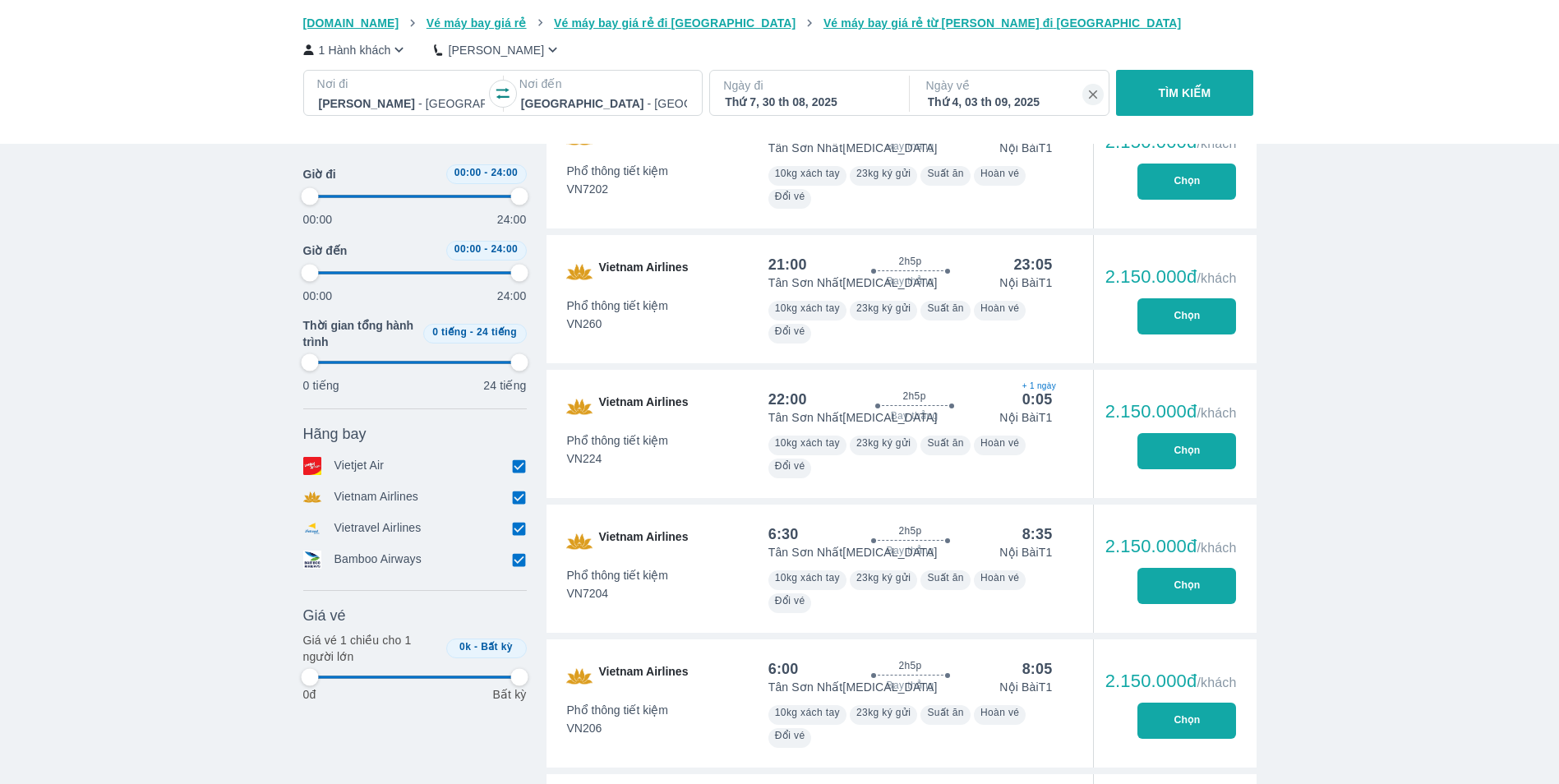
type input "97.9166666666667"
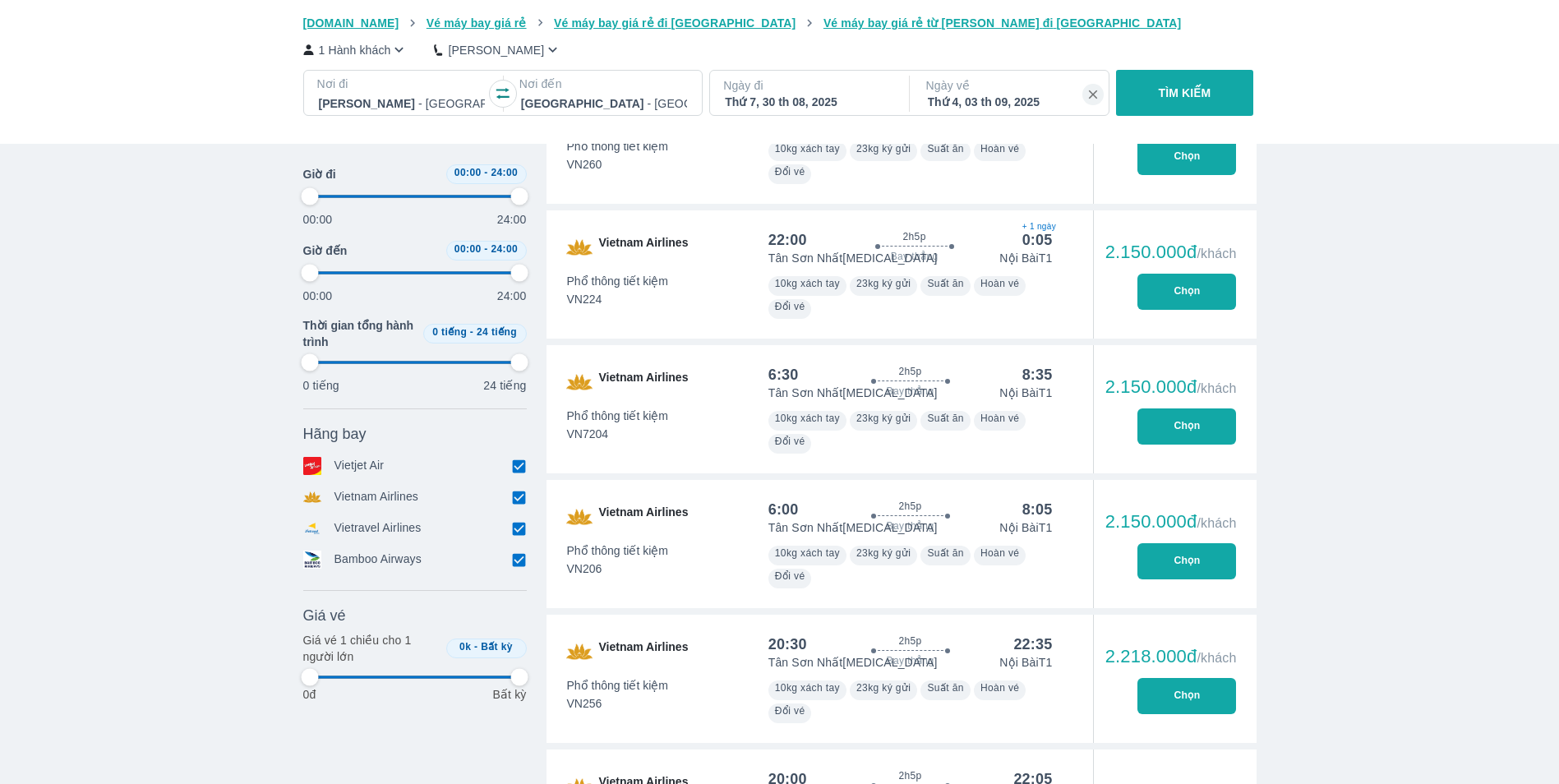
type input "97.9166666666667"
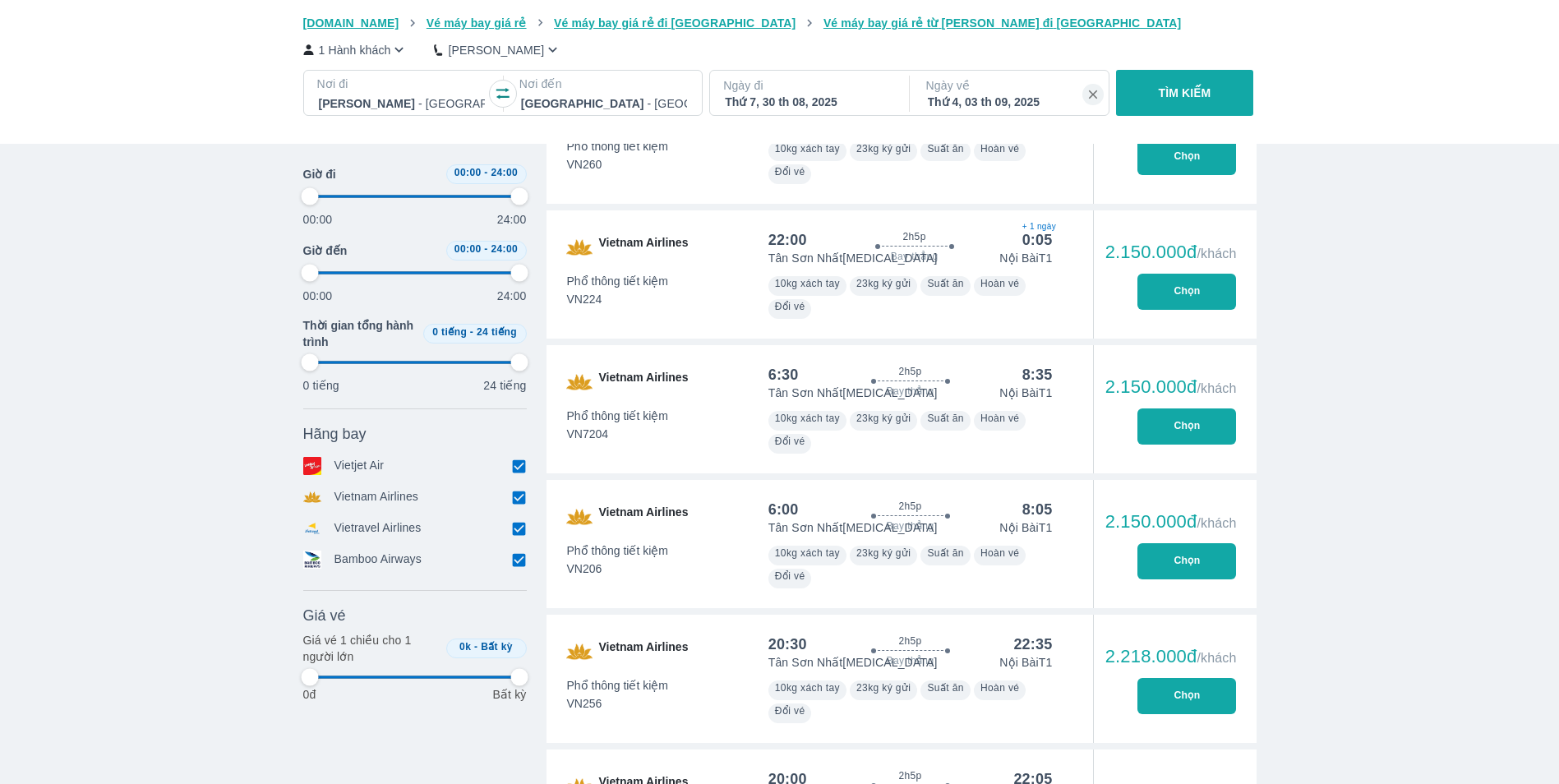
type input "97.9166666666667"
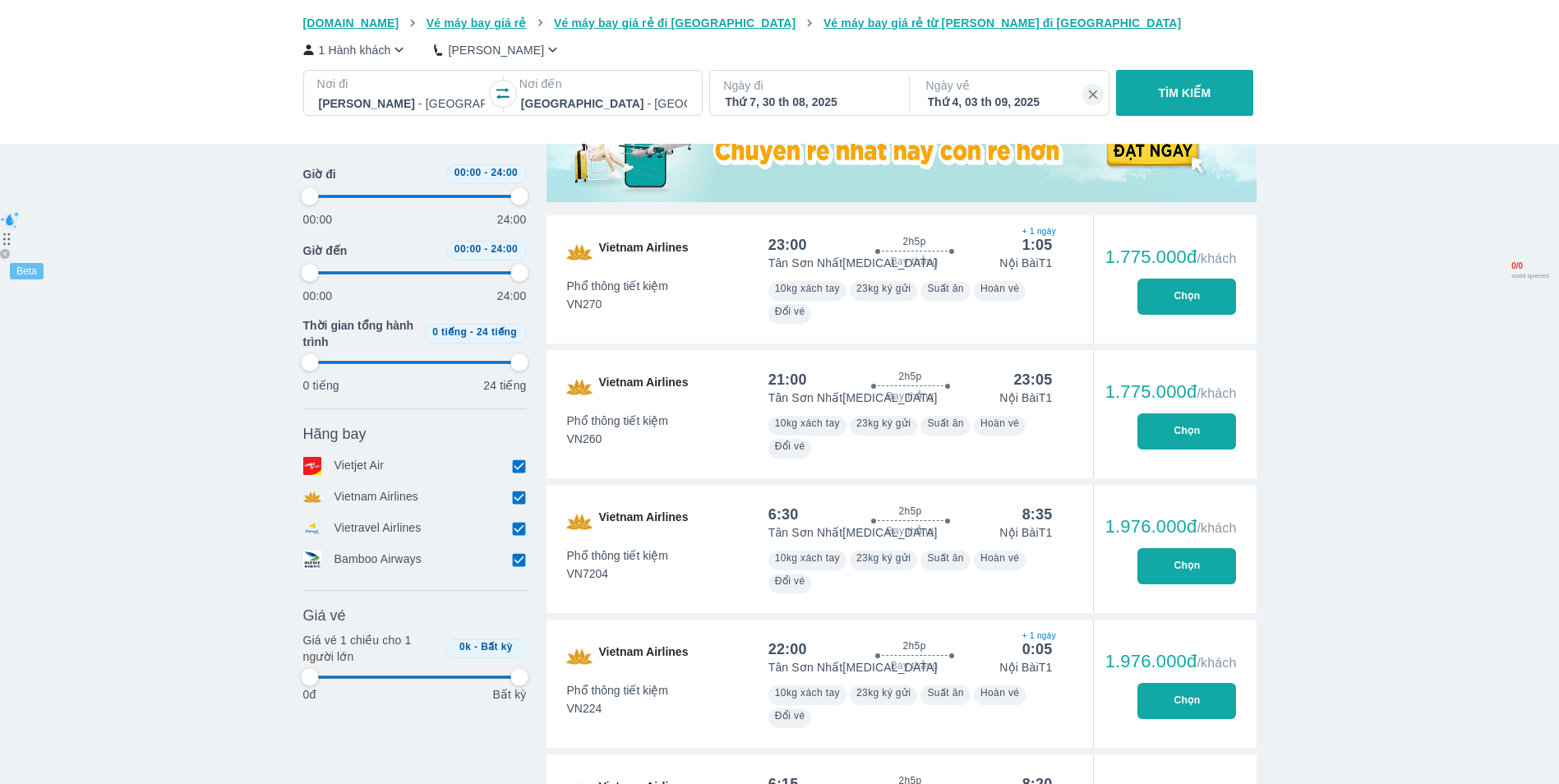
scroll to position [493, 0]
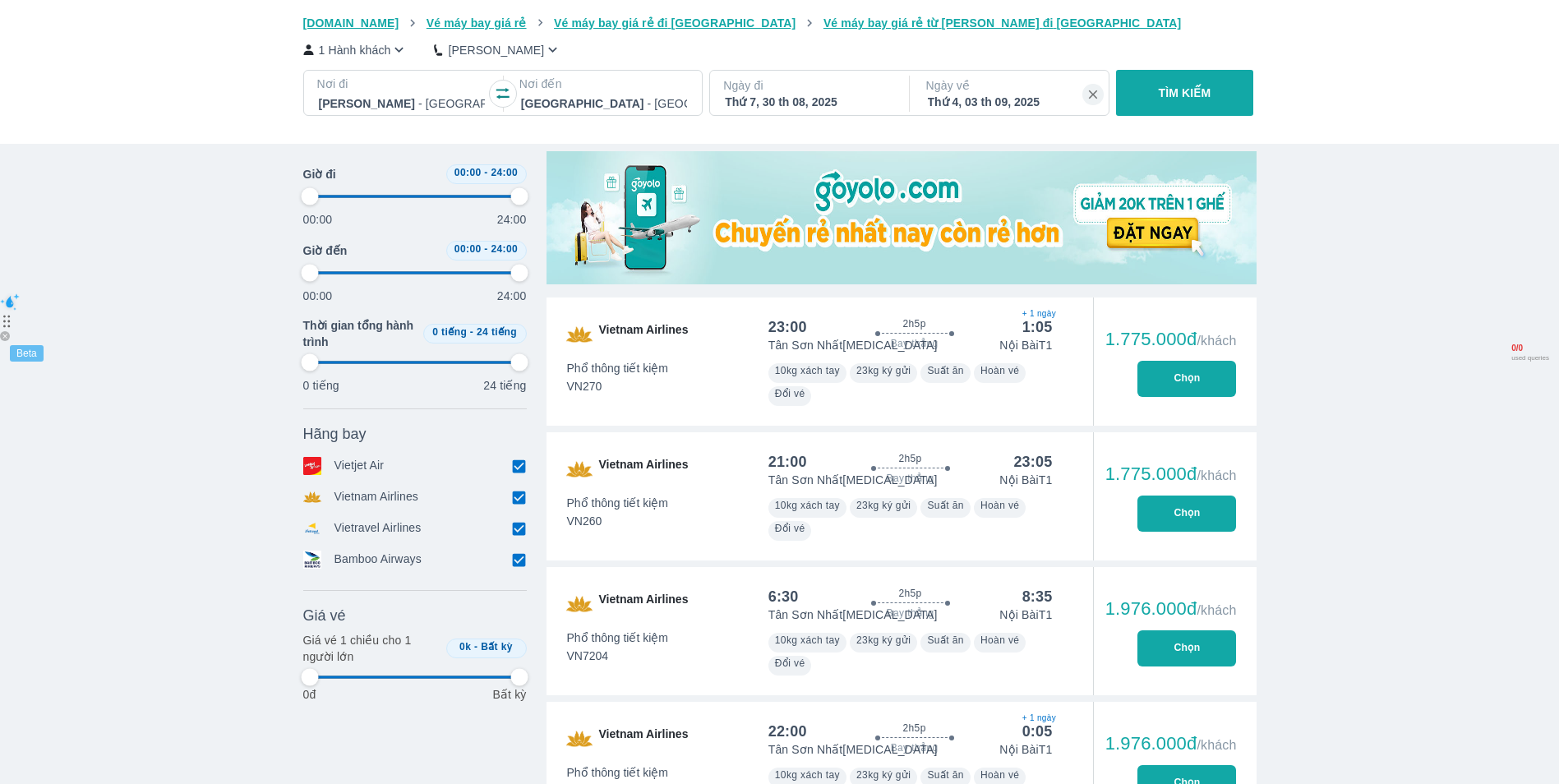
type input "97.9166666666667"
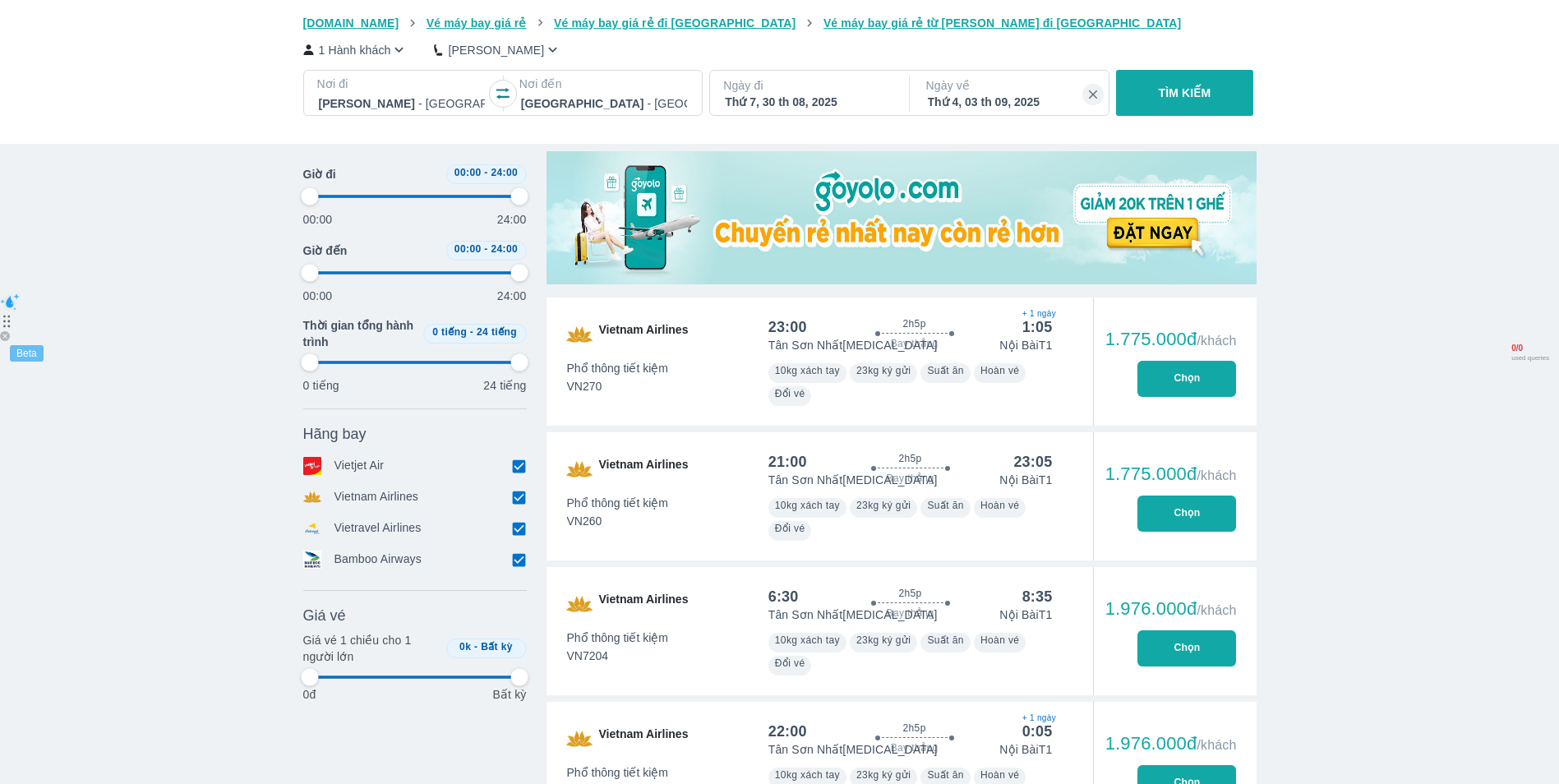
type input "97.9166666666667"
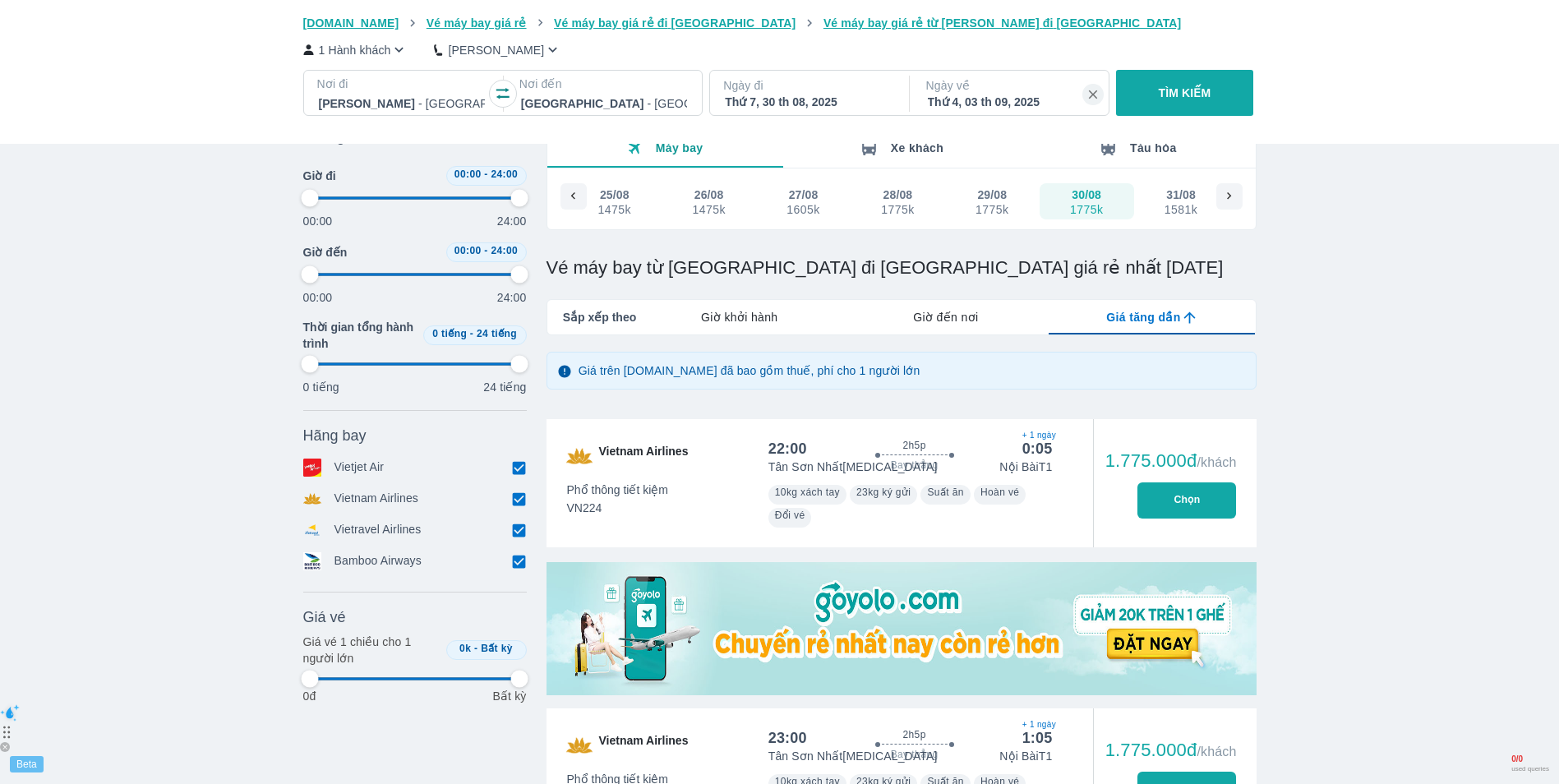
type input "97.9166666666667"
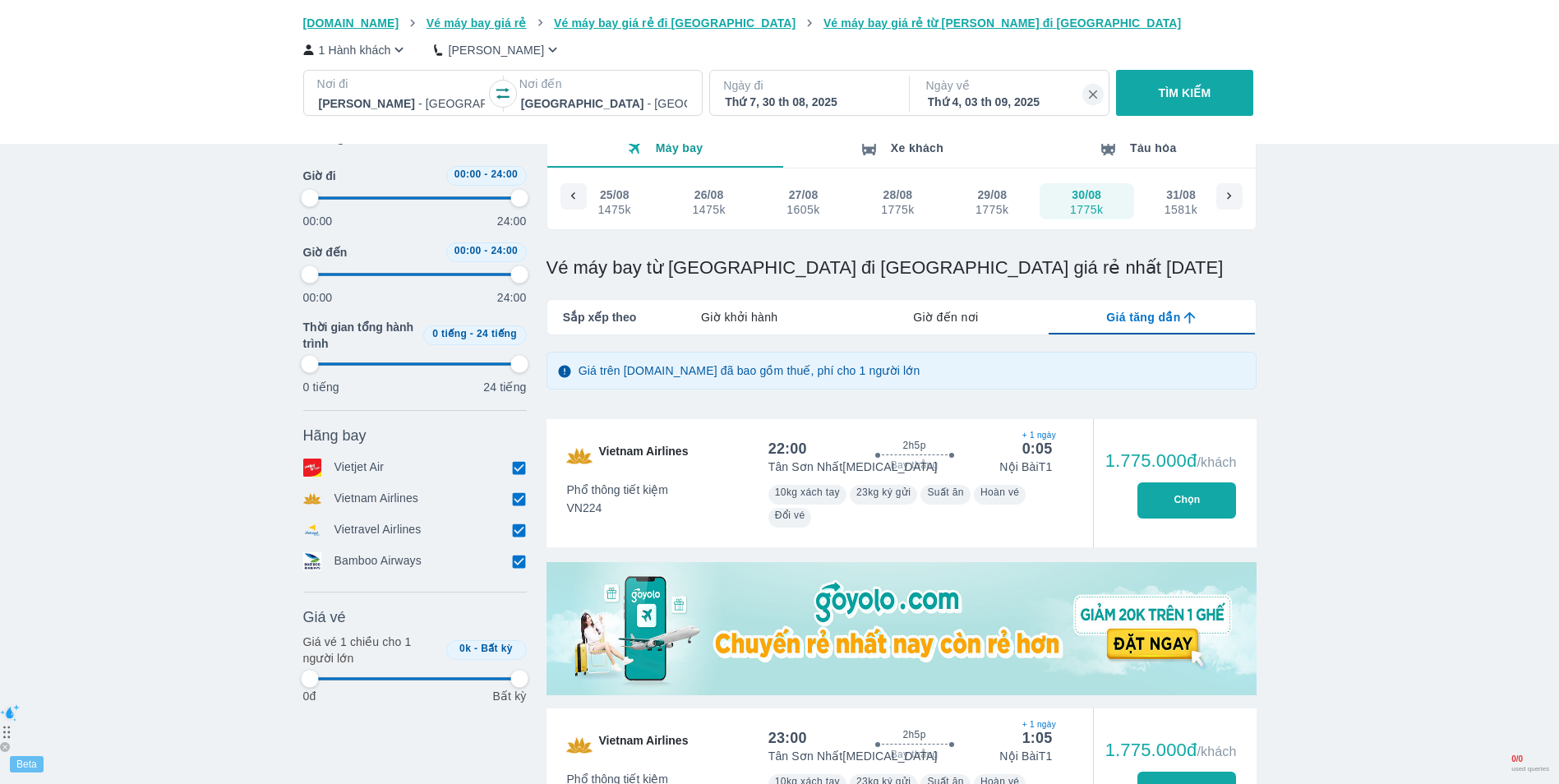
type input "97.9166666666667"
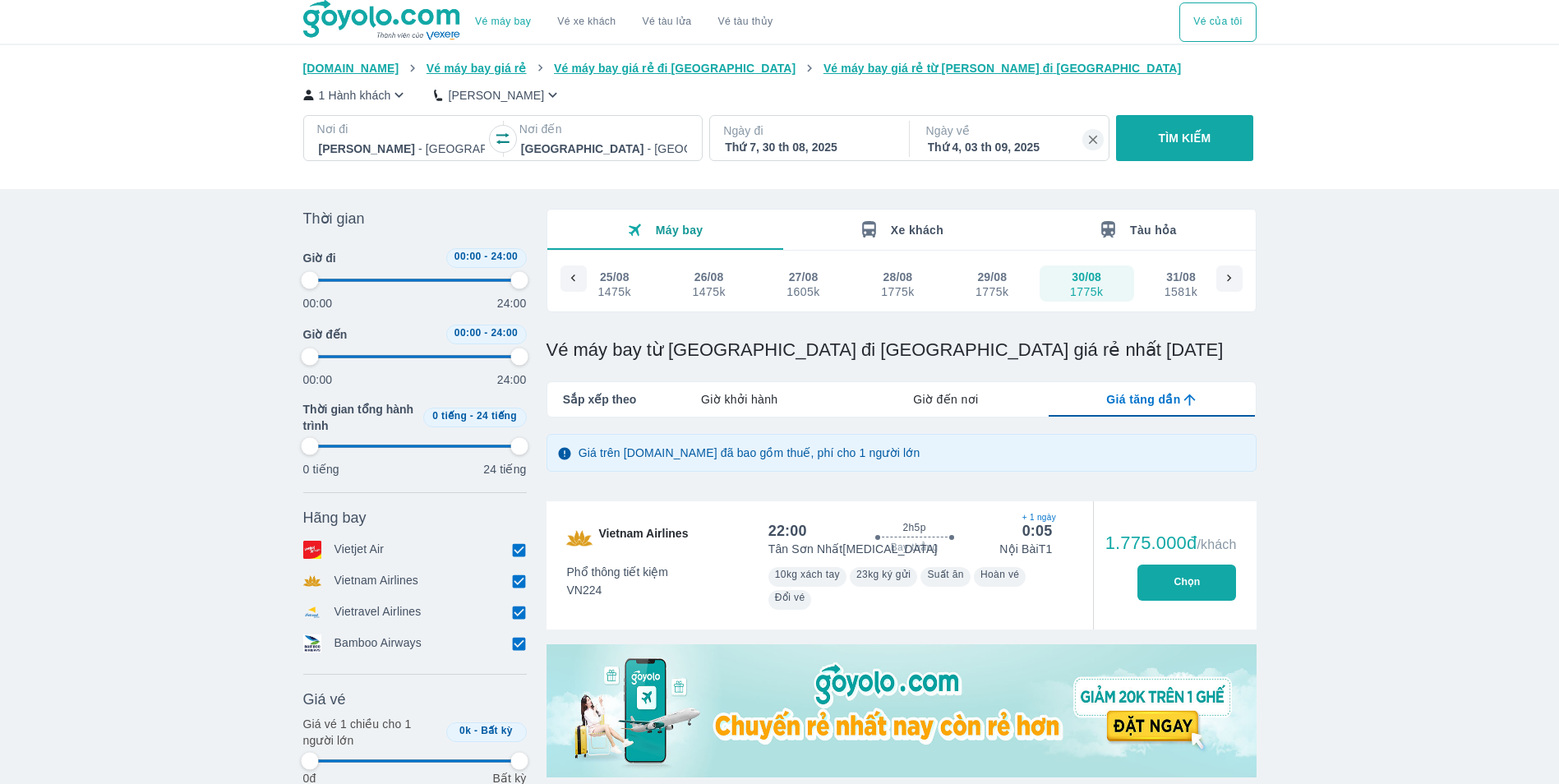
type input "97.9166666666667"
click at [1157, 245] on button "Tàu hỏa" at bounding box center [1137, 230] width 236 height 41
type input "97.9166666666667"
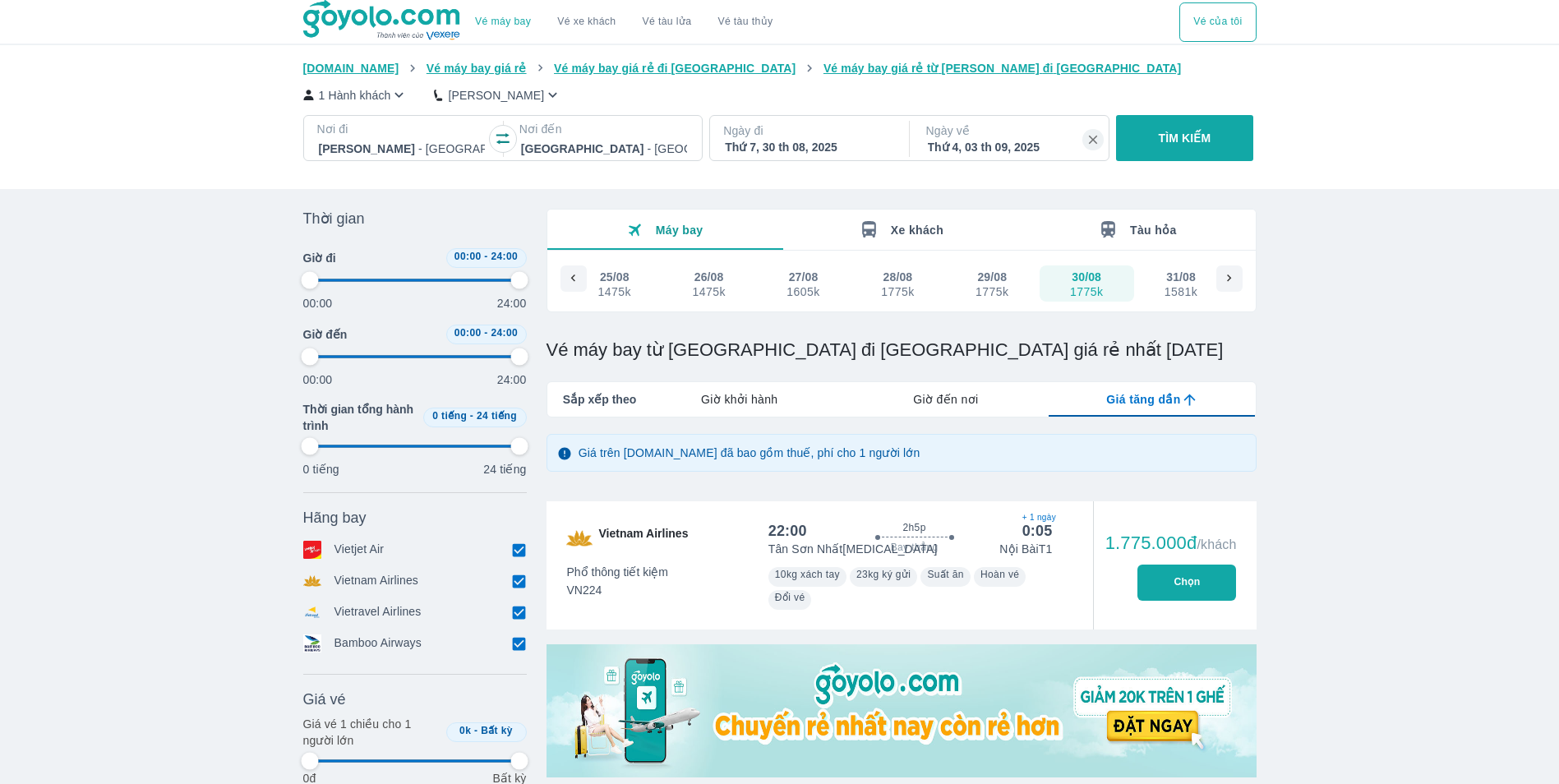
type input "97.9166666666667"
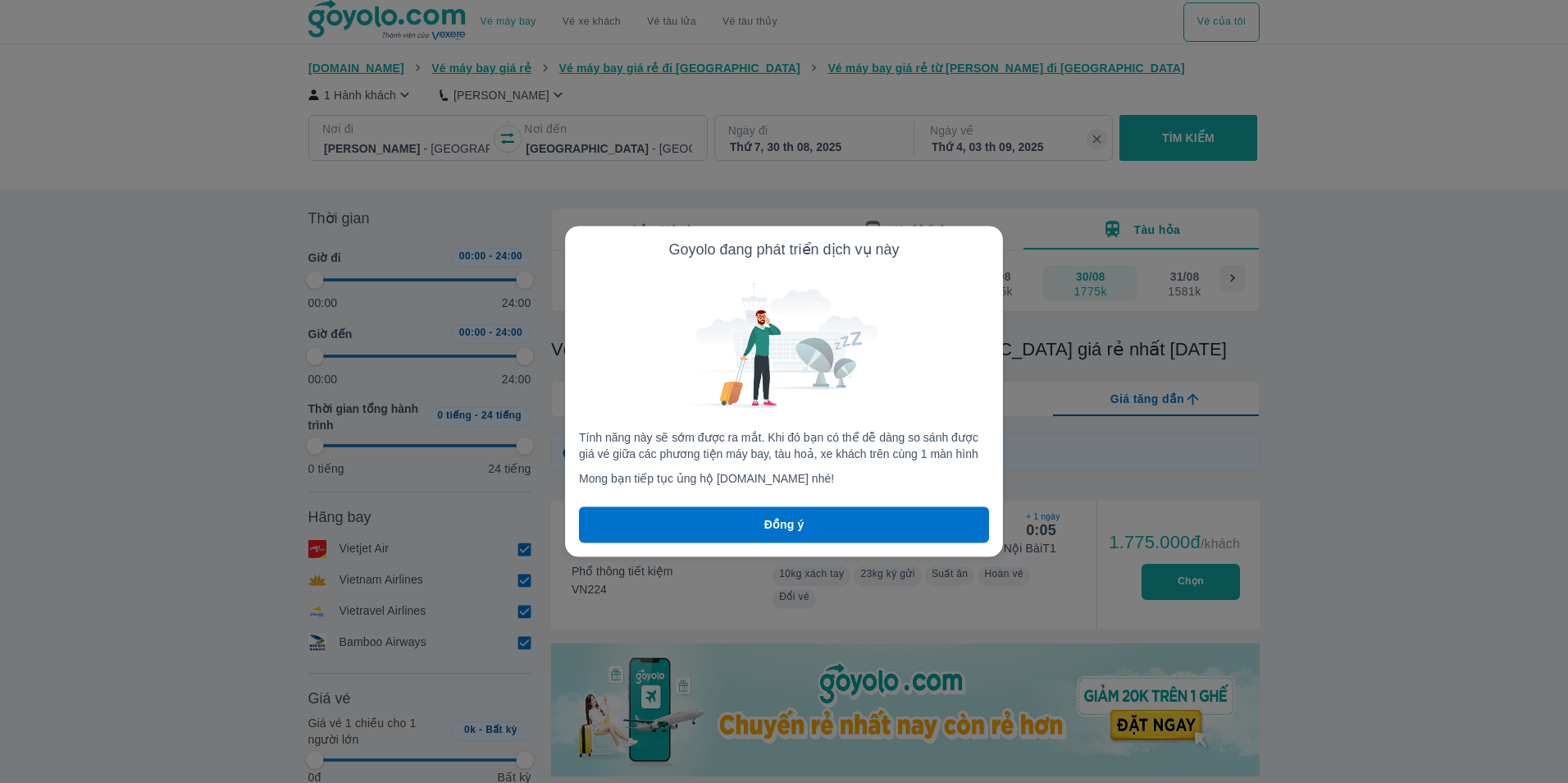
type input "97.9166666666667"
click at [1081, 287] on div at bounding box center [784, 391] width 1568 height 783
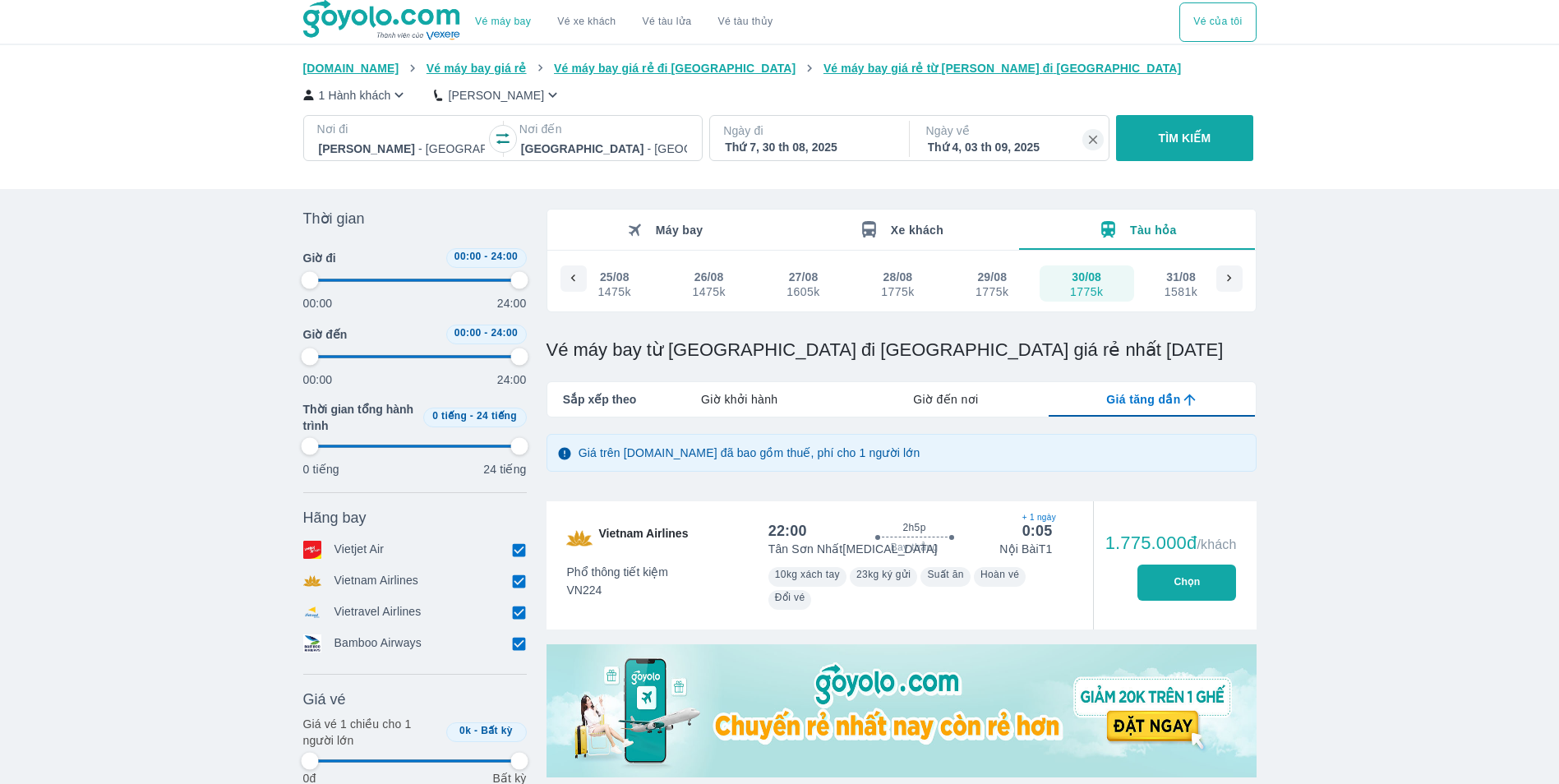
type input "97.9166666666667"
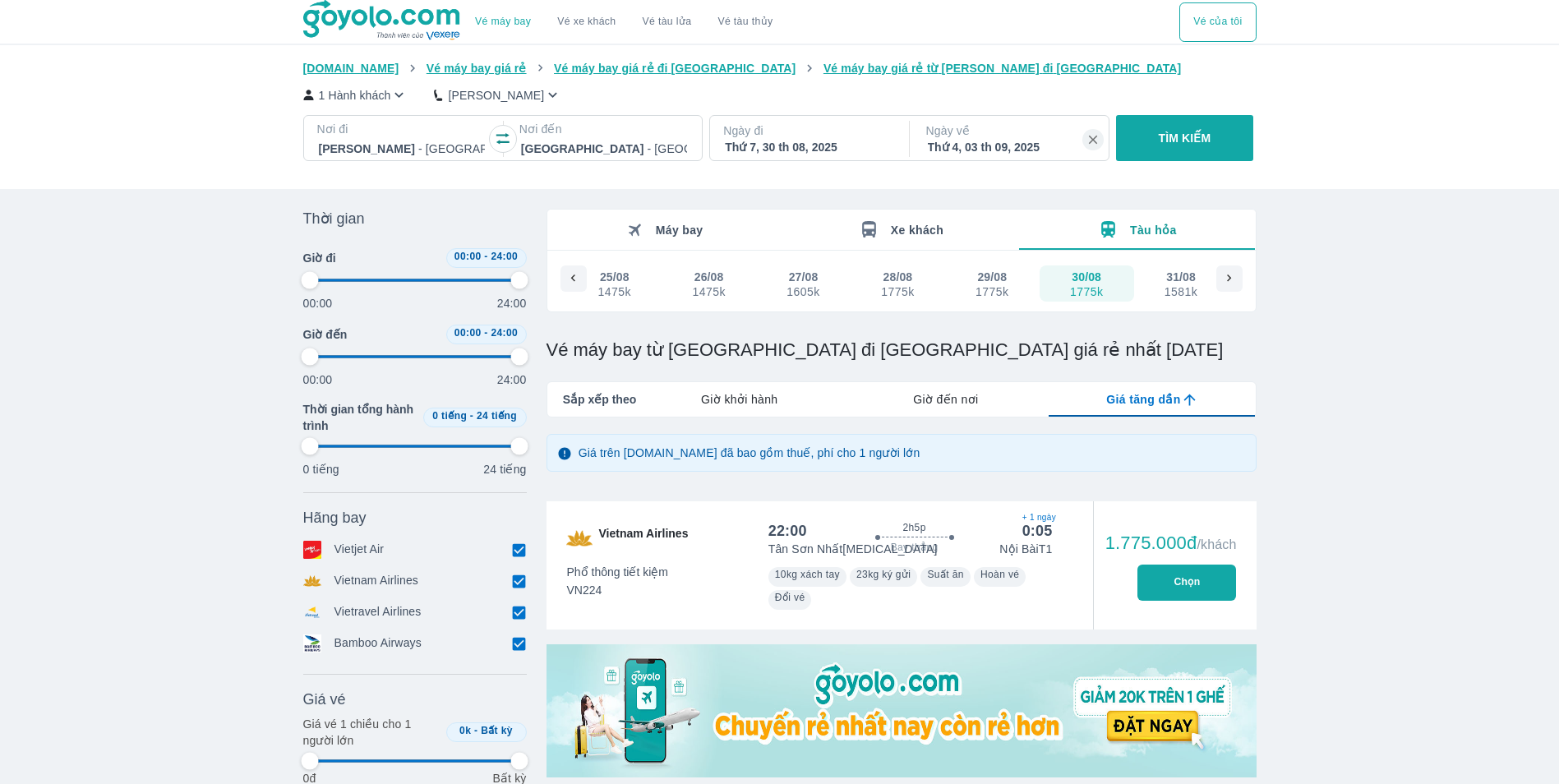
type input "97.9166666666667"
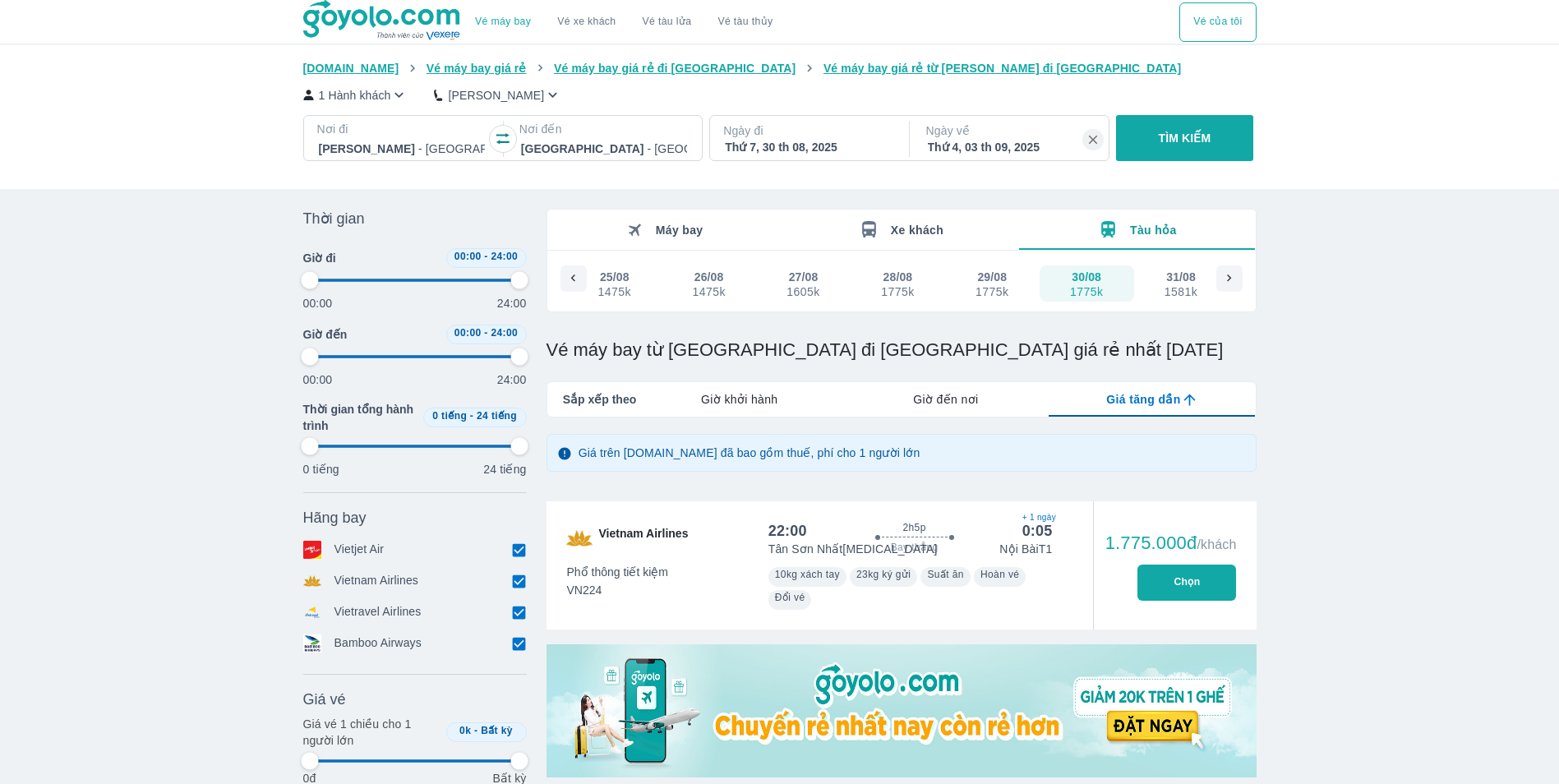
type input "97.9166666666667"
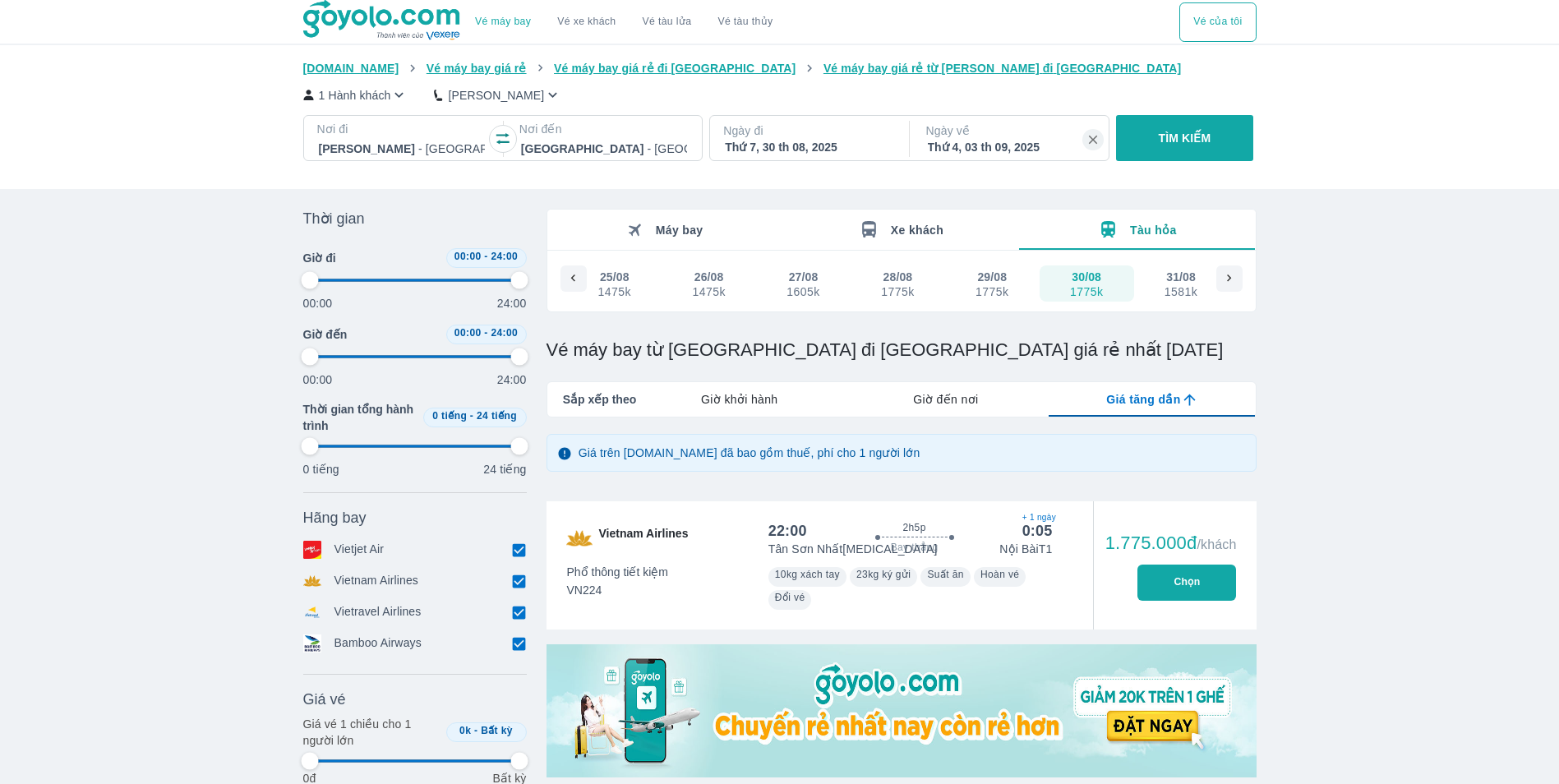
type input "97.9166666666667"
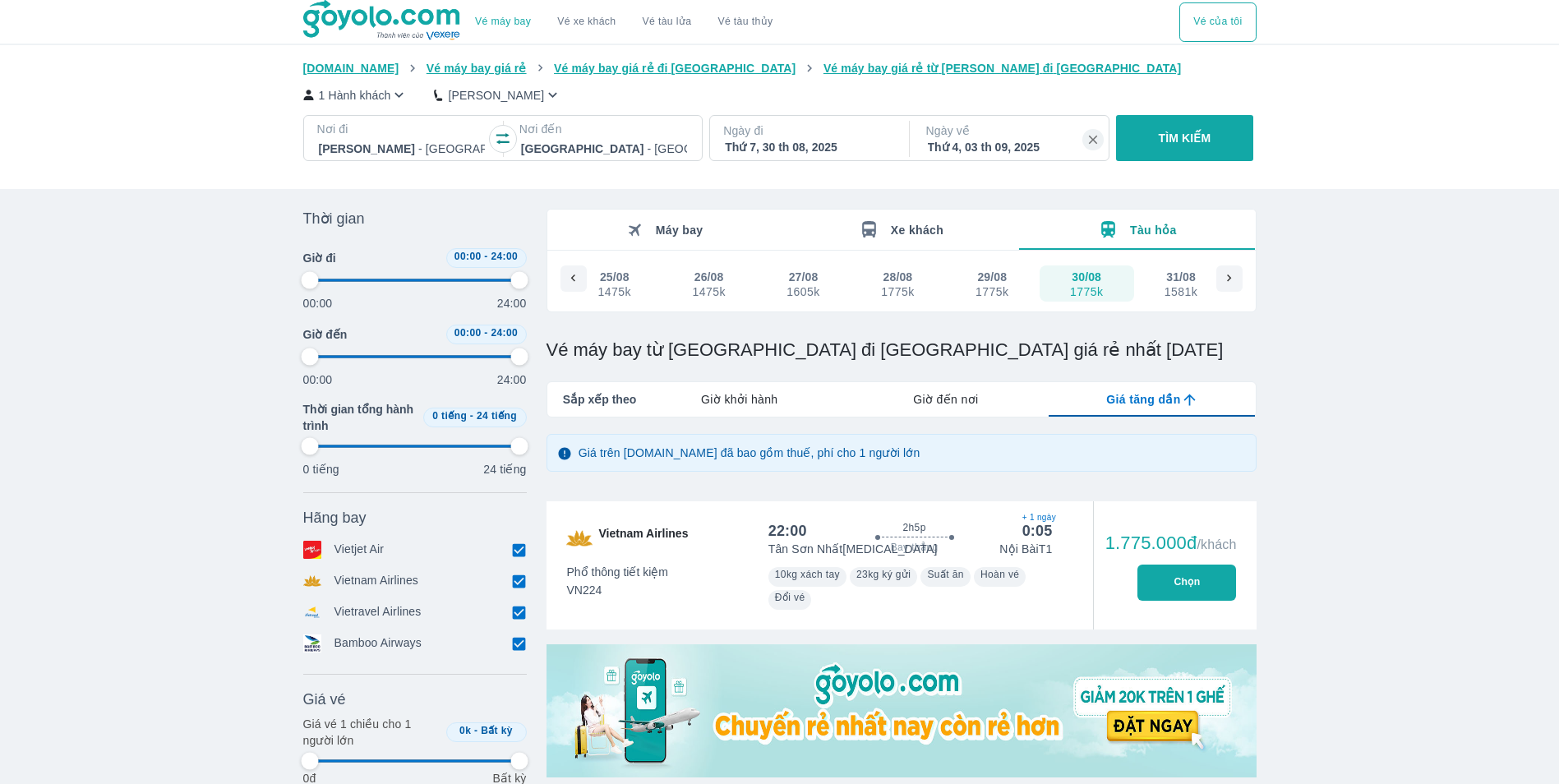
type input "97.9166666666667"
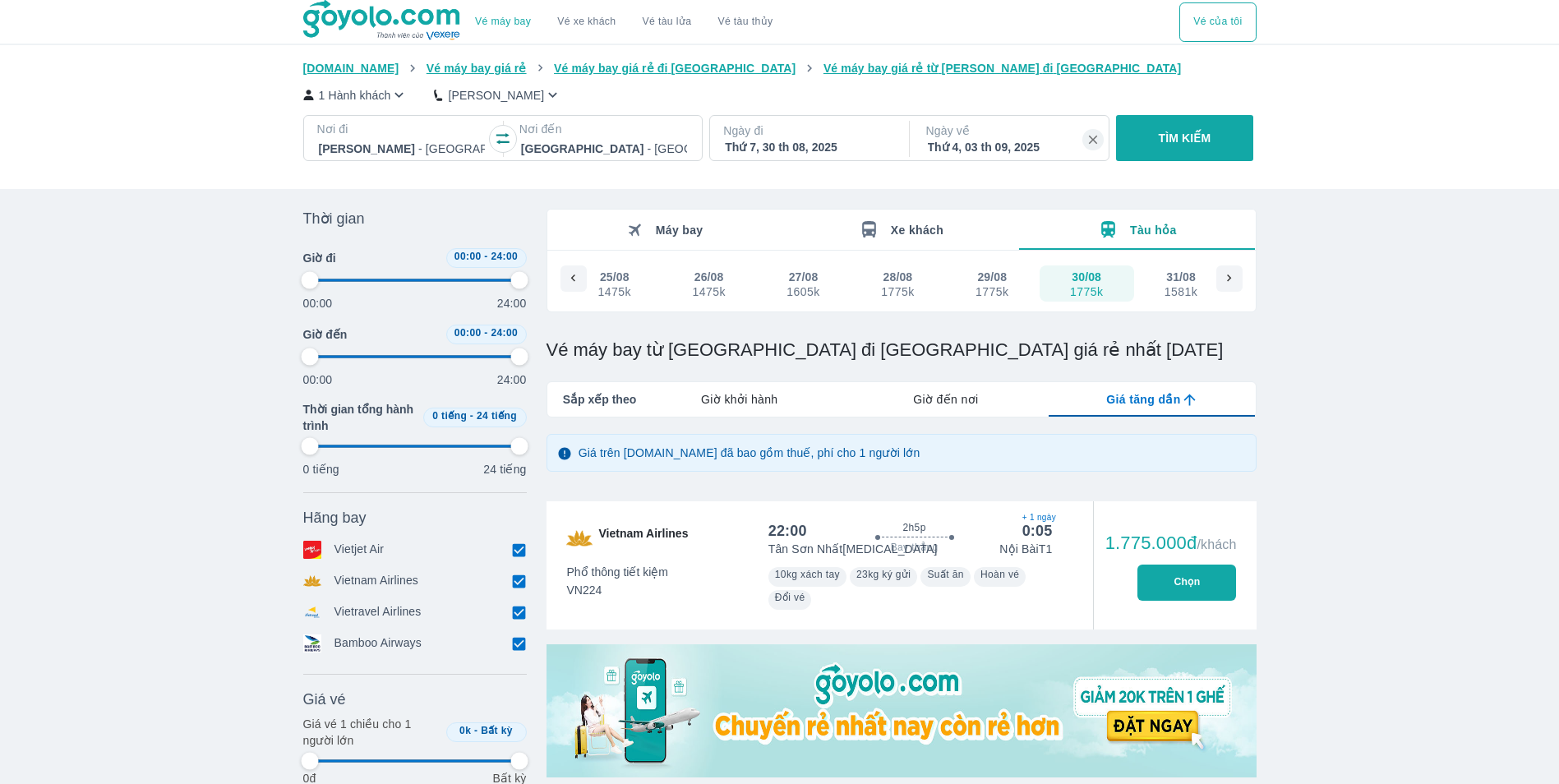
type input "97.9166666666667"
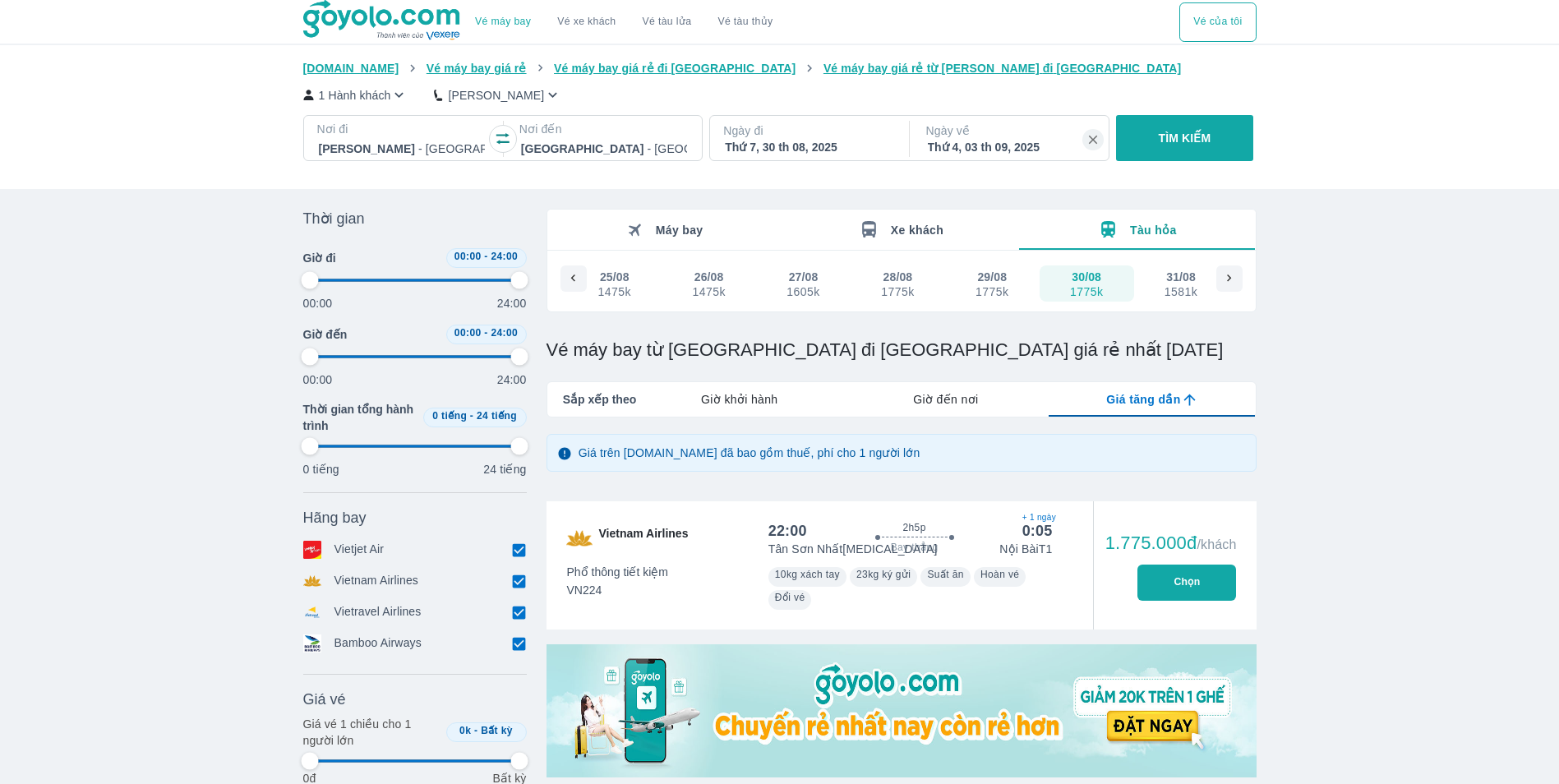
type input "97.9166666666667"
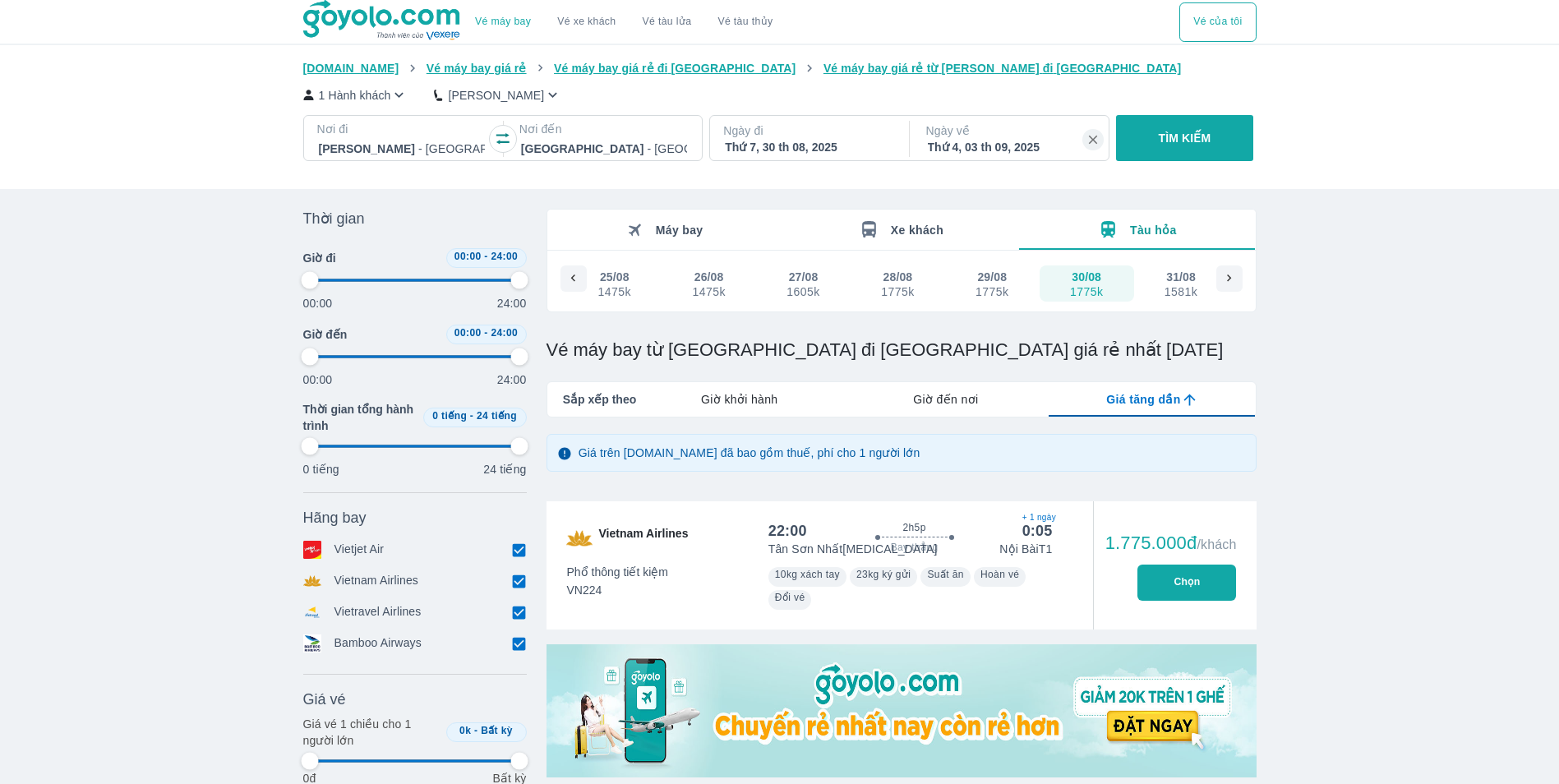
type input "97.9166666666667"
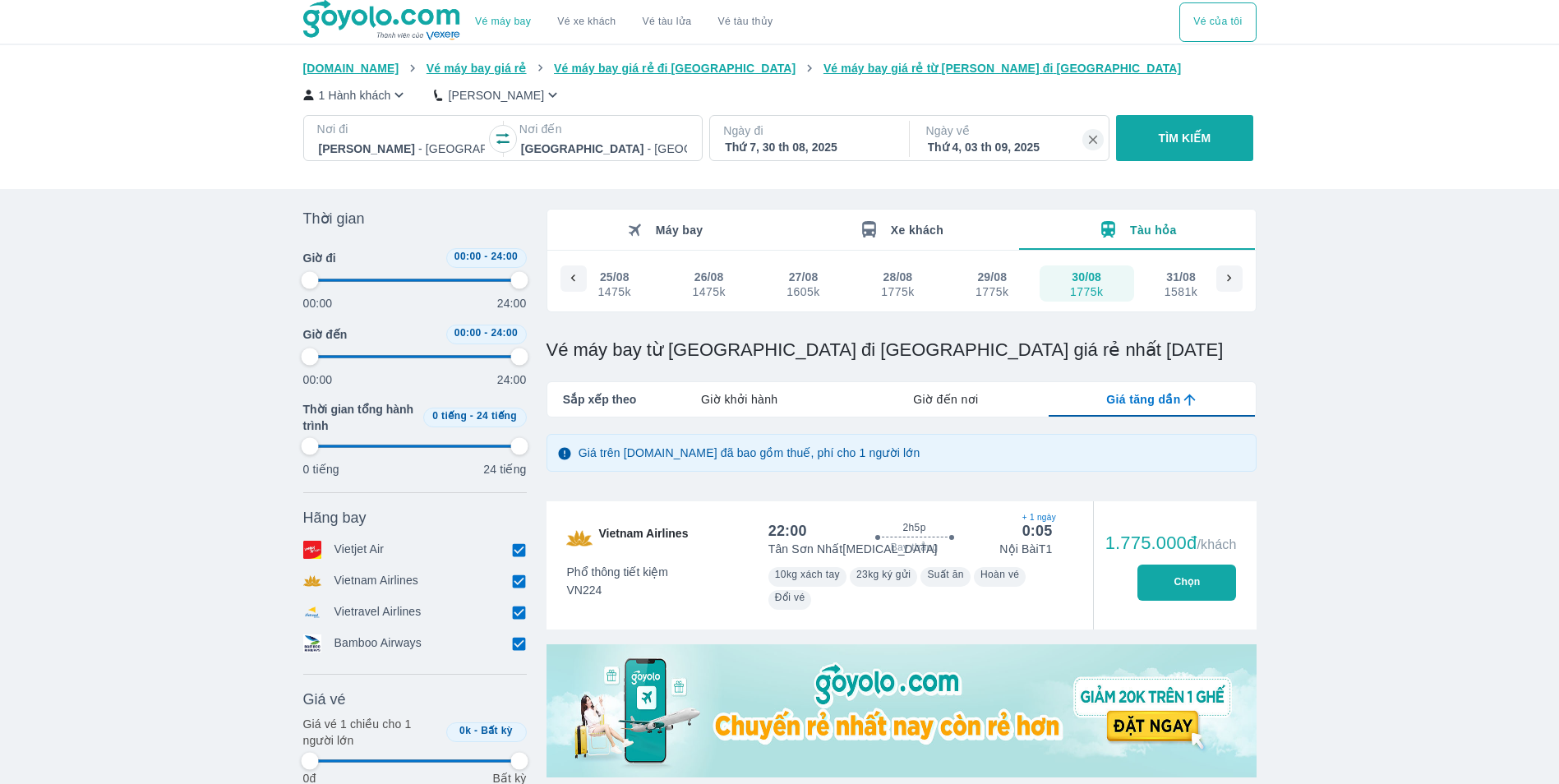
type input "97.9166666666667"
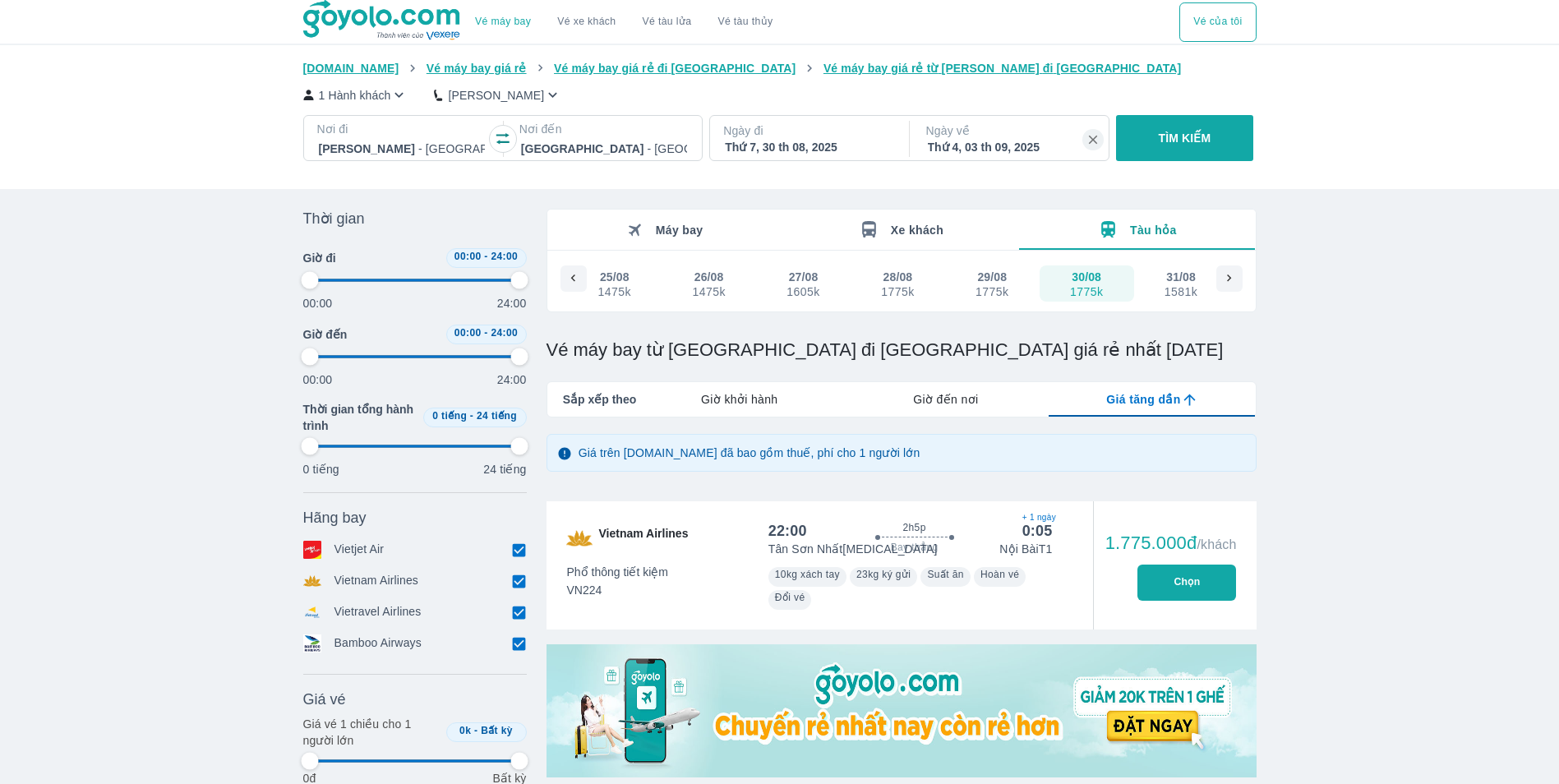
type input "97.9166666666667"
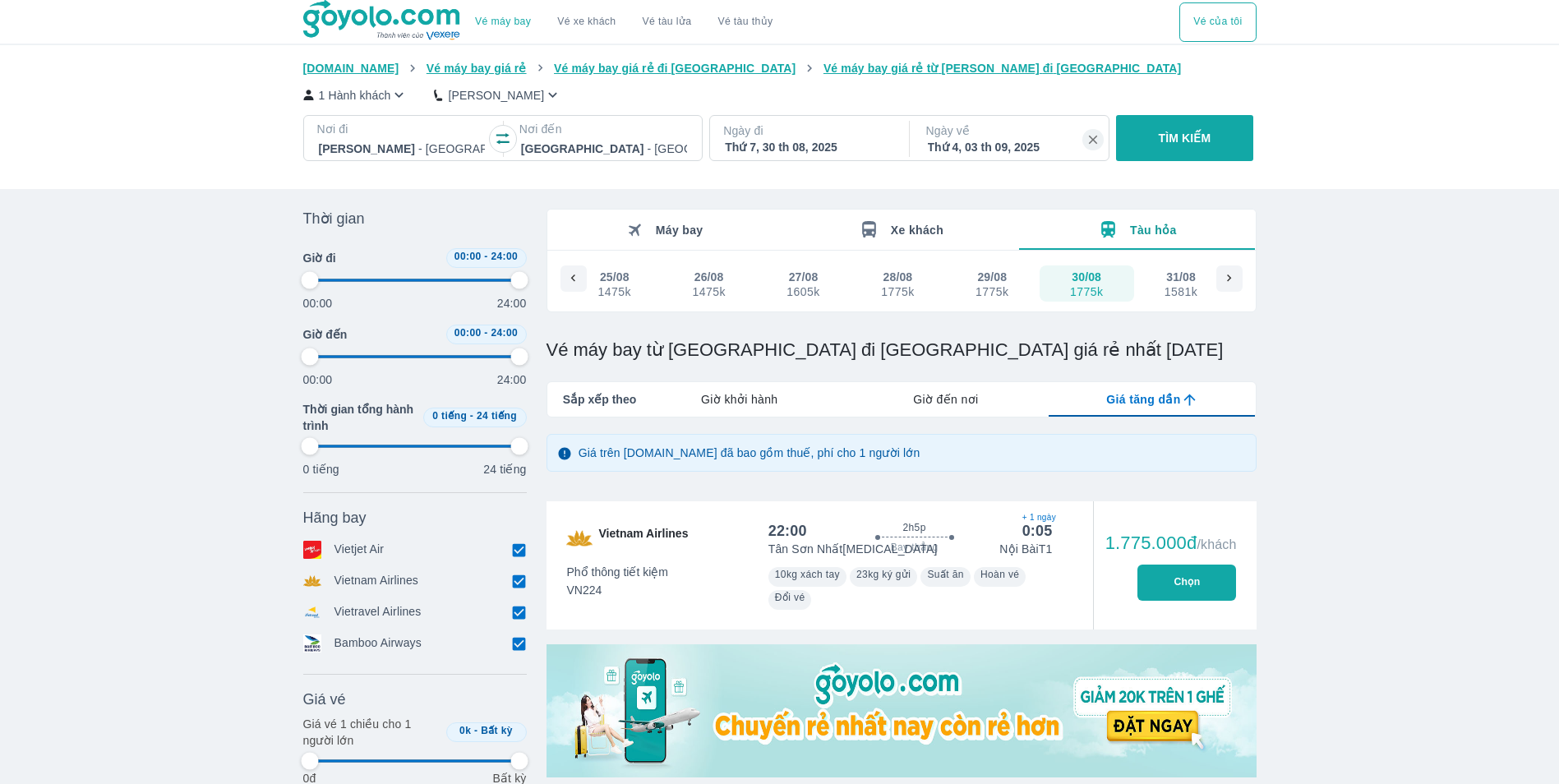
type input "97.9166666666667"
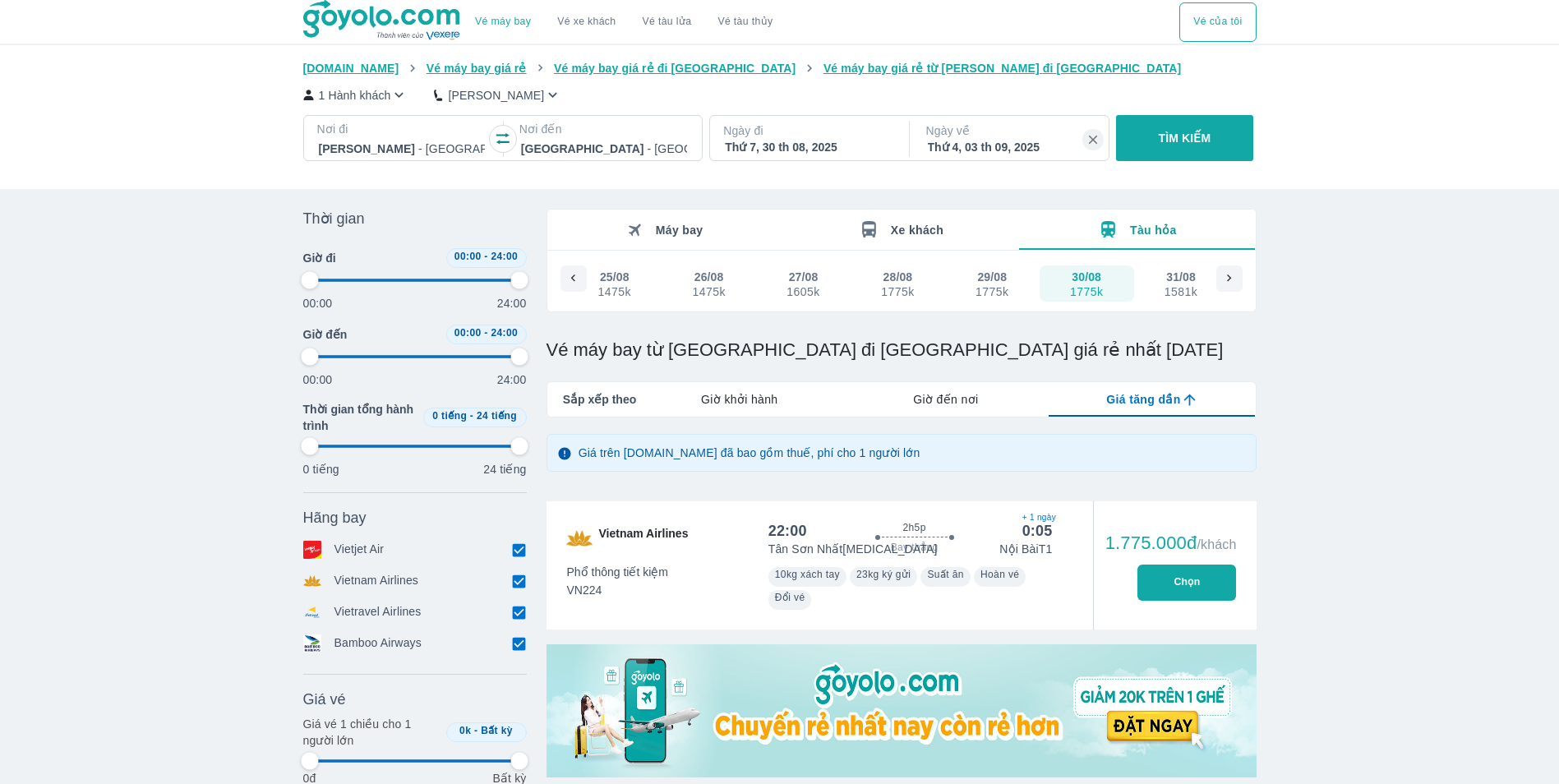
type input "97.9166666666667"
